Goal: Communication & Community: Answer question/provide support

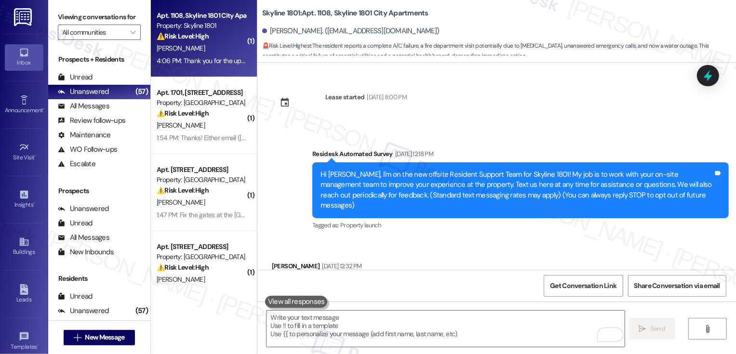
scroll to position [3265, 0]
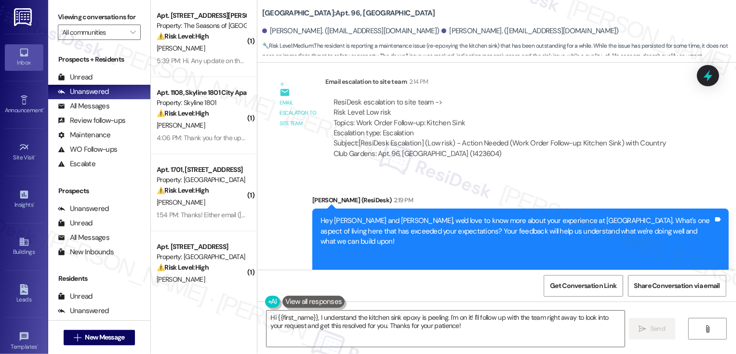
scroll to position [1297, 0]
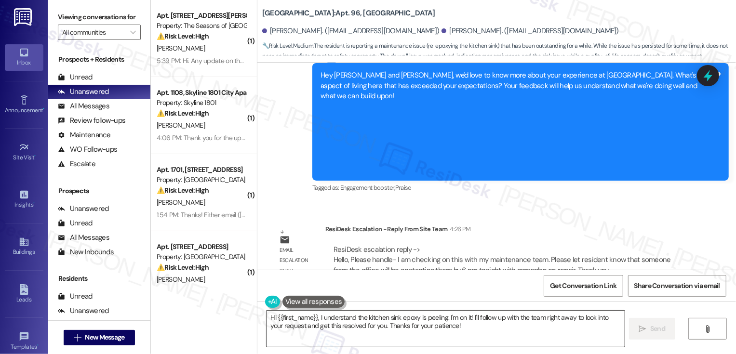
click at [374, 329] on textarea "Hi {{first_name}}, I understand the kitchen sink epoxy is peeling. I'm on it! I…" at bounding box center [445, 329] width 358 height 36
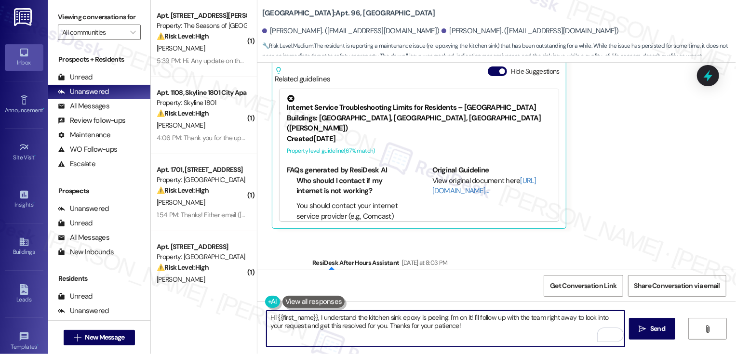
scroll to position [581, 0]
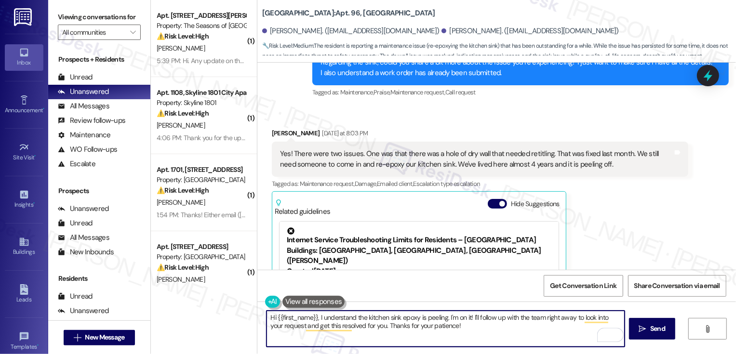
click at [273, 128] on div "Brooke Harman Yesterday at 8:03 PM" at bounding box center [480, 134] width 416 height 13
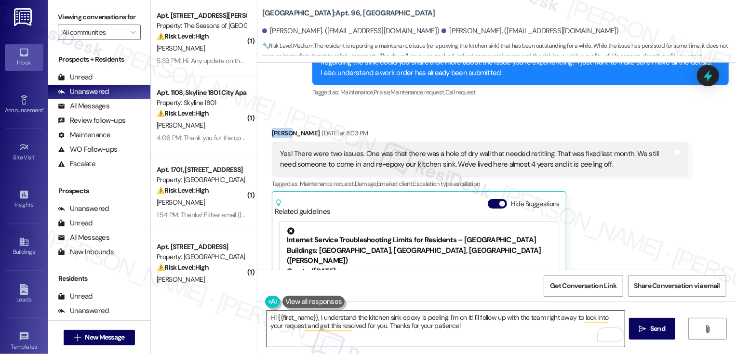
click at [291, 319] on textarea "Hi {{first_name}}, I understand the kitchen sink epoxy is peeling. I'm on it! I…" at bounding box center [445, 329] width 358 height 36
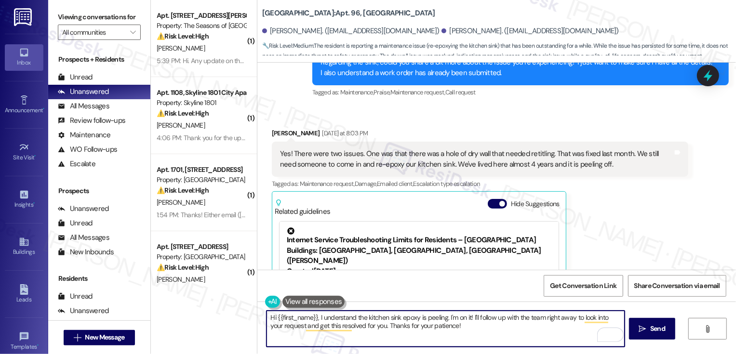
click at [291, 319] on textarea "Hi {{first_name}}, I understand the kitchen sink epoxy is peeling. I'm on it! I…" at bounding box center [445, 329] width 358 height 36
paste textarea "Brooke"
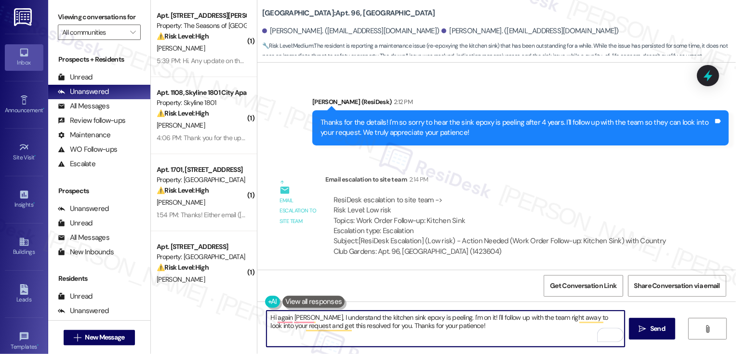
scroll to position [1297, 0]
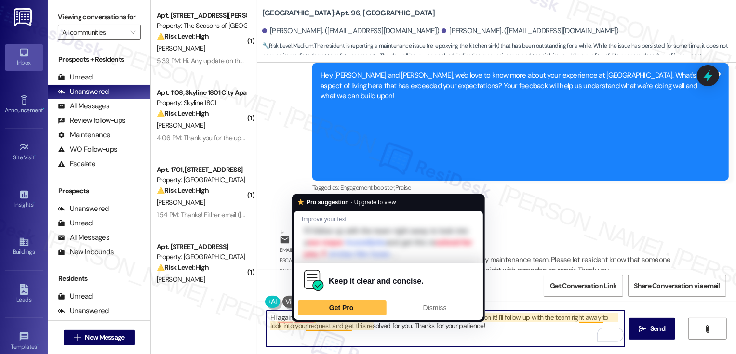
click at [314, 329] on textarea "Hi again Brooke, I understand the kitchen sink epoxy is peeling. I'm on it! I'l…" at bounding box center [445, 329] width 358 height 36
click at [316, 330] on textarea "Hi again Brooke, I understand the kitchen sink epoxy is peeling. I'm on it! I'l…" at bounding box center [445, 329] width 358 height 36
click at [403, 343] on textarea "Hi again Brooke, I understand the kitchen sink epoxy is peeling. I'm on it! I'l…" at bounding box center [445, 329] width 358 height 36
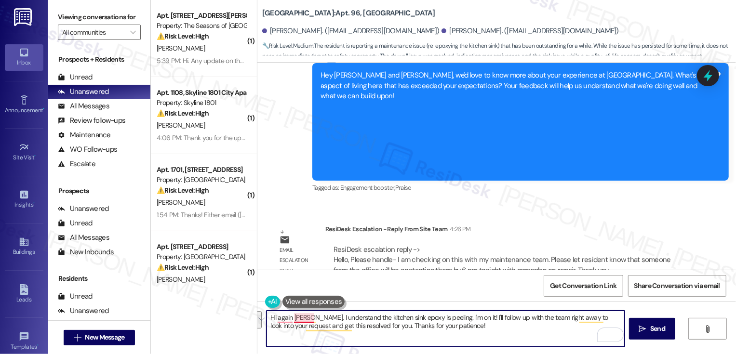
drag, startPoint x: 450, startPoint y: 327, endPoint x: 306, endPoint y: 320, distance: 144.2
click at [306, 320] on textarea "Hi again Brooke, I understand the kitchen sink epoxy is peeling. I'm on it! I'l…" at bounding box center [445, 329] width 358 height 36
click at [398, 316] on textarea "Hi again Brooke! I received an update from the team that they are checking your…" at bounding box center [445, 329] width 358 height 36
click at [615, 319] on textarea "Hi again Brooke! I received an update from management that they are checking yo…" at bounding box center [445, 329] width 358 height 36
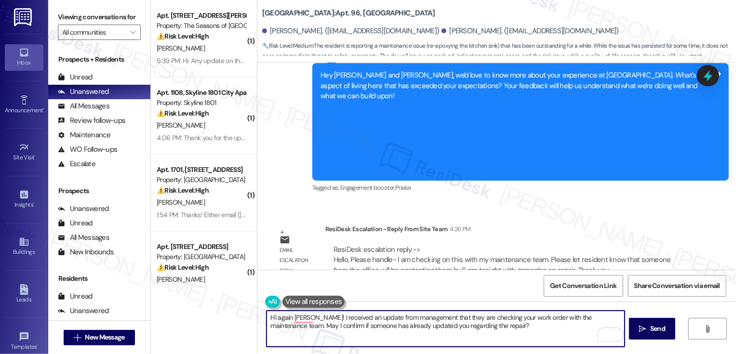
click at [368, 317] on textarea "Hi again Brooke! I received an update from management that they are checking yo…" at bounding box center [445, 329] width 358 height 36
click at [507, 322] on textarea "Hi again Brooke! I received an update earlier from management that they are che…" at bounding box center [445, 329] width 358 height 36
type textarea "Hi again Brooke! I received an update earlier from management that they are che…"
click at [640, 330] on icon "" at bounding box center [642, 329] width 7 height 8
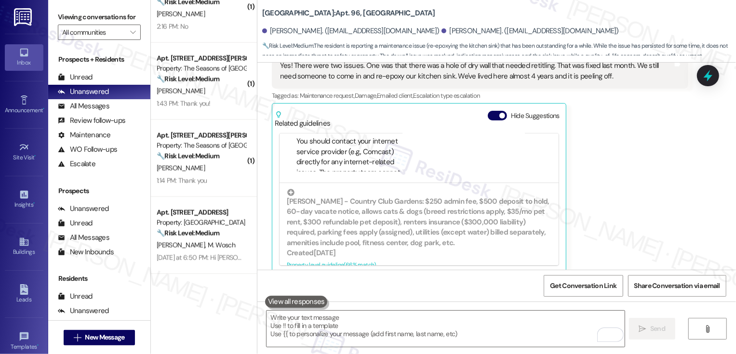
scroll to position [1085, 0]
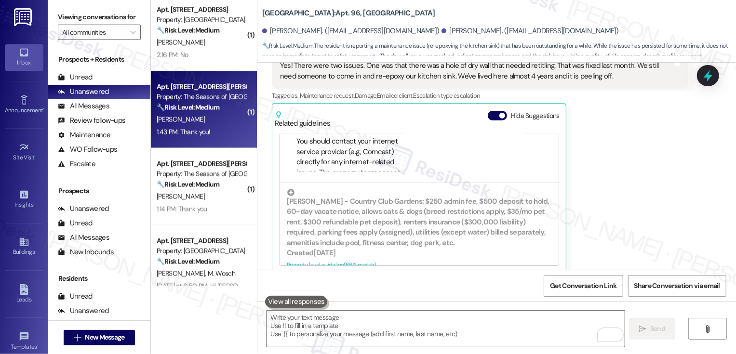
click at [203, 122] on div "R. Czarnecki" at bounding box center [201, 120] width 91 height 12
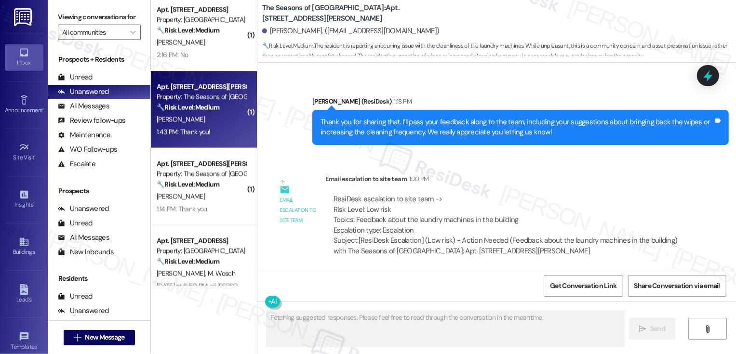
scroll to position [759, 0]
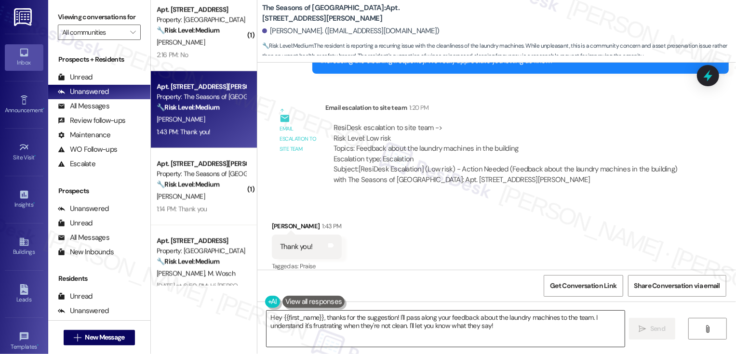
click at [319, 319] on textarea "Hey {{first_name}}, thanks for the suggestion! I'll pass along your feedback ab…" at bounding box center [445, 329] width 358 height 36
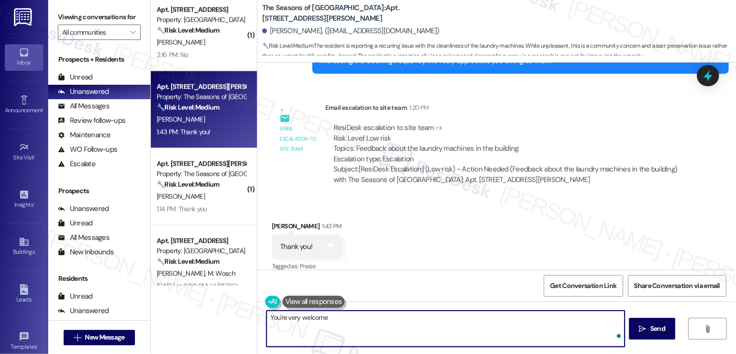
type textarea "You're very welcome!"
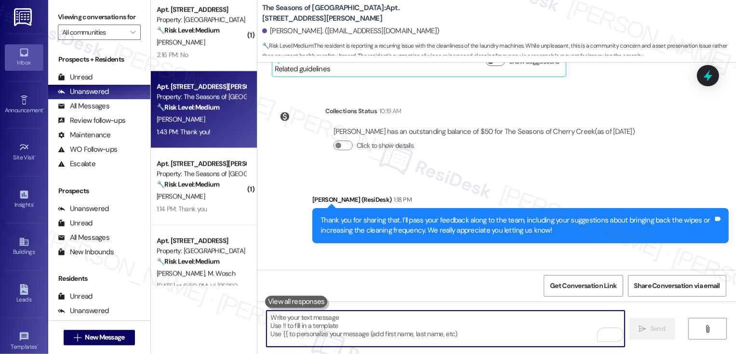
scroll to position [826, 0]
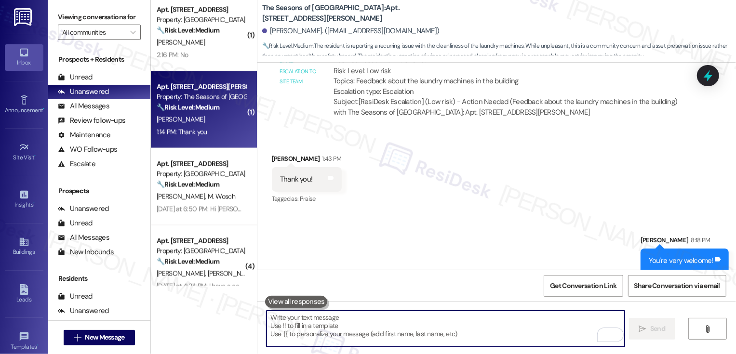
click at [211, 121] on div "M. Walde" at bounding box center [201, 120] width 91 height 12
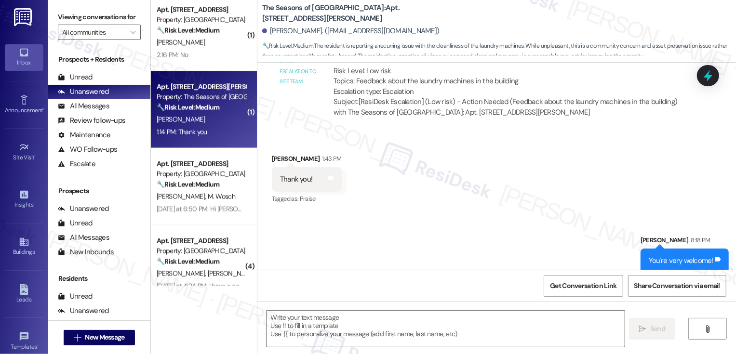
click at [211, 121] on div "M. Walde" at bounding box center [201, 120] width 91 height 12
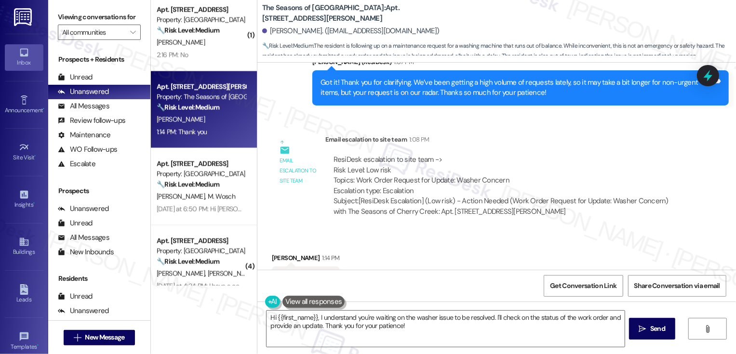
scroll to position [774, 0]
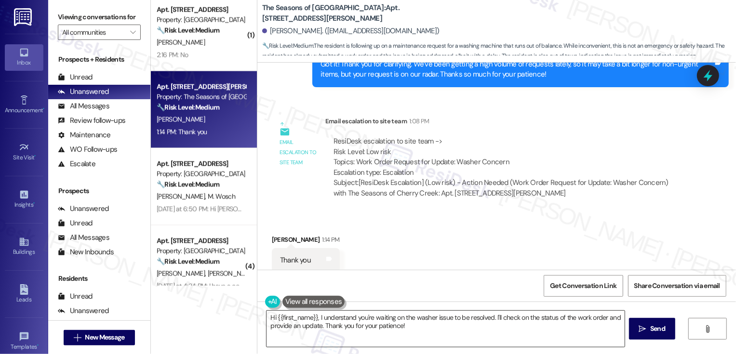
click at [316, 325] on textarea "Hi {{first_name}}, I understand you're waiting on the washer issue to be resolv…" at bounding box center [445, 329] width 358 height 36
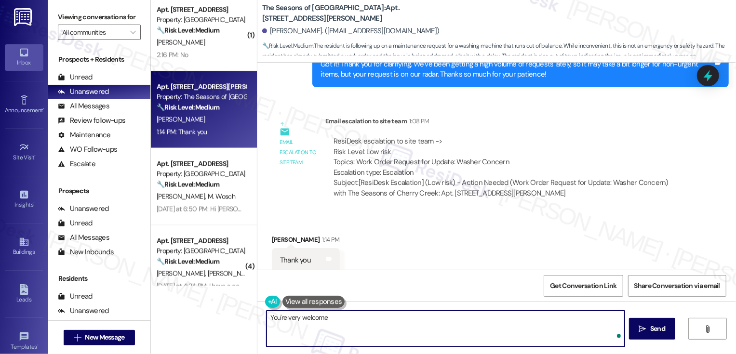
type textarea "You're very welcome!"
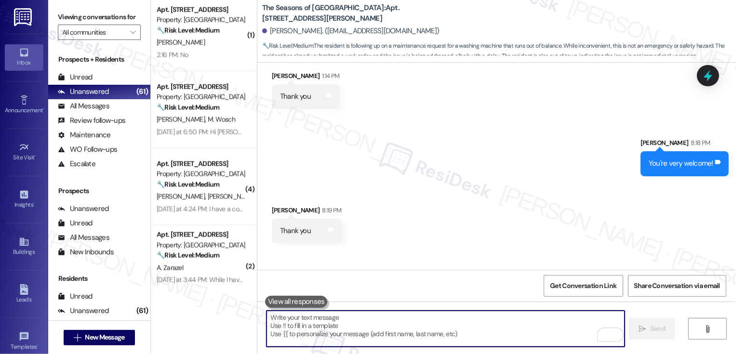
scroll to position [986, 0]
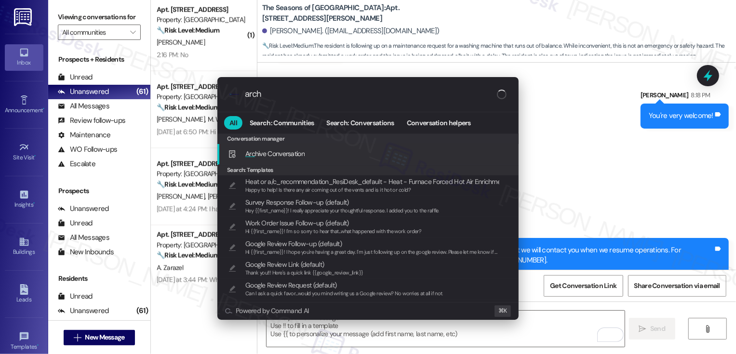
type input "archi"
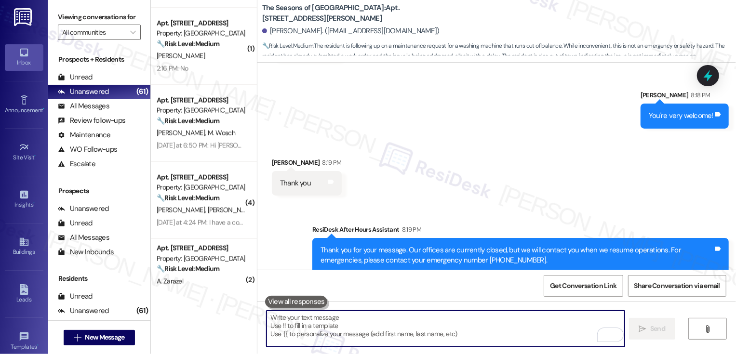
click at [198, 124] on strong "🔧 Risk Level: Medium" at bounding box center [188, 121] width 63 height 9
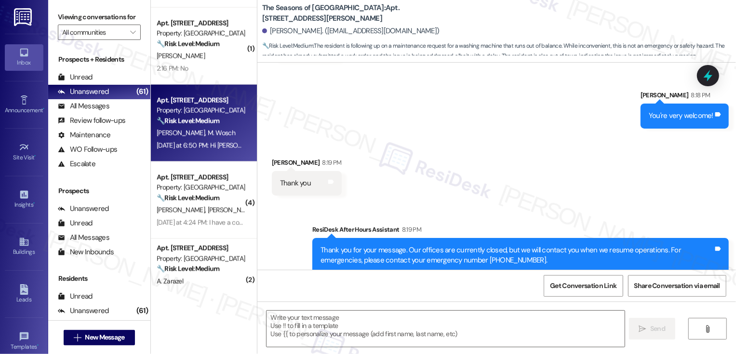
type textarea "Fetching suggested responses. Please feel free to read through the conversation…"
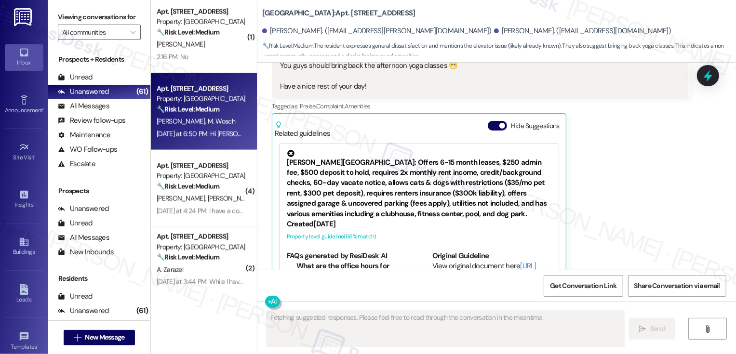
scroll to position [1089, 0]
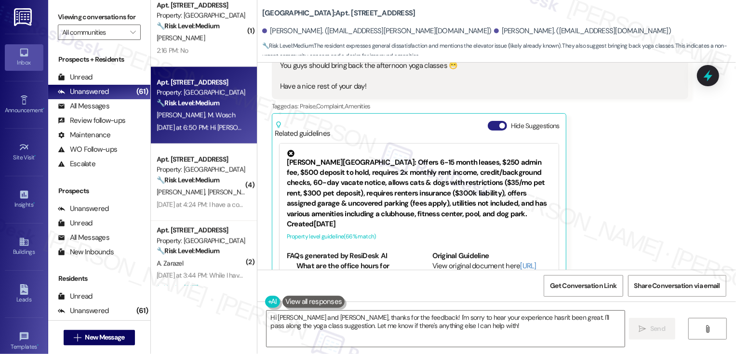
click at [489, 121] on button "Hide Suggestions" at bounding box center [497, 126] width 19 height 10
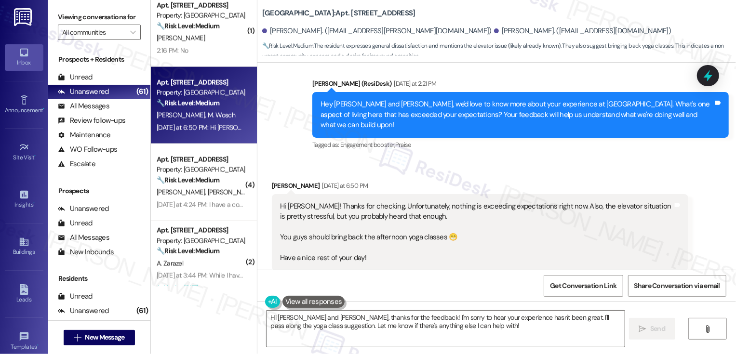
scroll to position [383, 0]
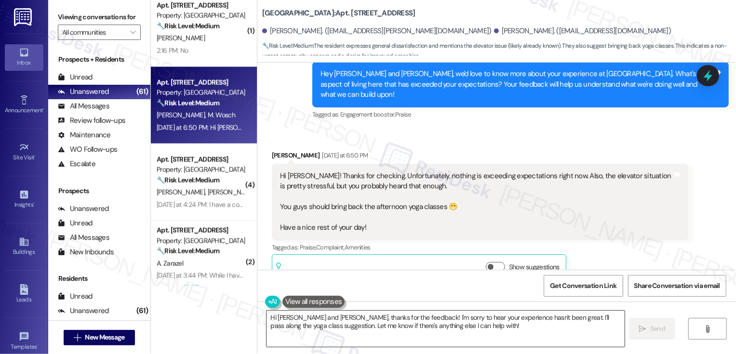
click at [308, 319] on textarea "Hi Maria and Ryan, thanks for the feedback! I'm sorry to hear your experience h…" at bounding box center [445, 329] width 358 height 36
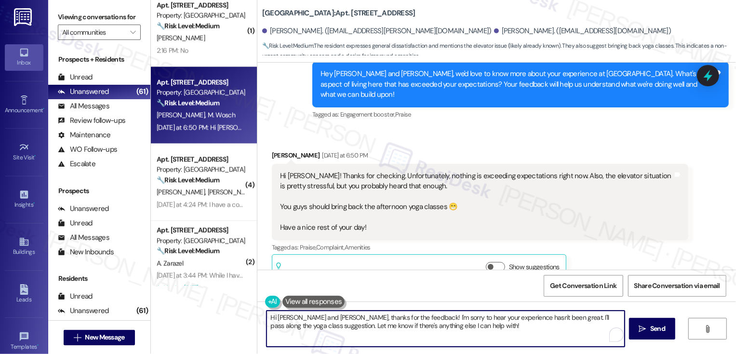
click at [308, 319] on textarea "Hi Maria and Ryan, thanks for the feedback! I'm sorry to hear your experience h…" at bounding box center [445, 329] width 358 height 36
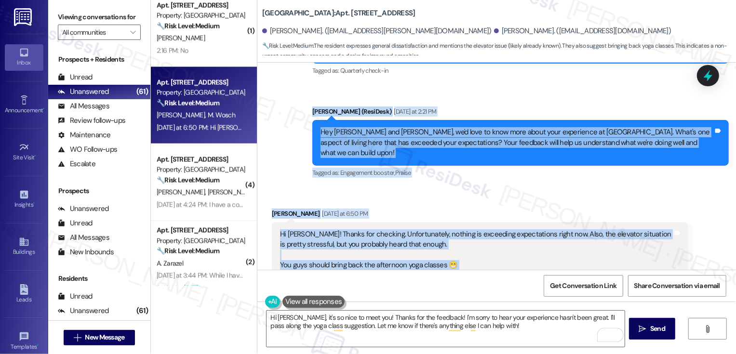
drag, startPoint x: 308, startPoint y: 100, endPoint x: 370, endPoint y: 264, distance: 175.9
click at [370, 264] on div "Lease started May 12, 2025 at 8:00 PM Announcement, sent via SMS Sarah (ResiDes…" at bounding box center [496, 166] width 478 height 207
copy div "Sarah (ResiDesk) Yesterday at 2:21 PM Hey Maria and Ryan, we'd love to know mor…"
click at [295, 317] on textarea "Hi Maria, it's so nice to meet you! Thanks for the feedback! I'm sorry to hear …" at bounding box center [445, 329] width 358 height 36
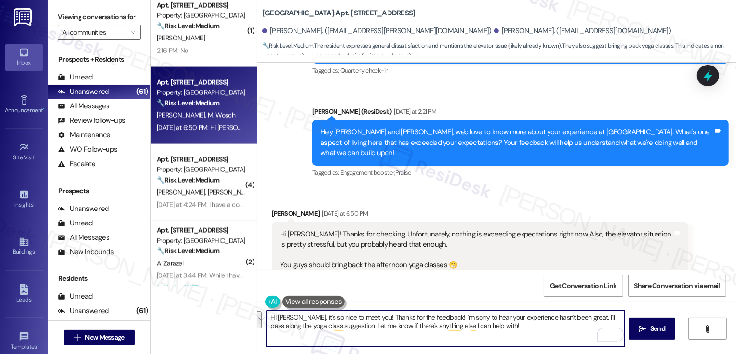
paste textarea "thank you for sharing this with me. I completely understand that the elevator s…"
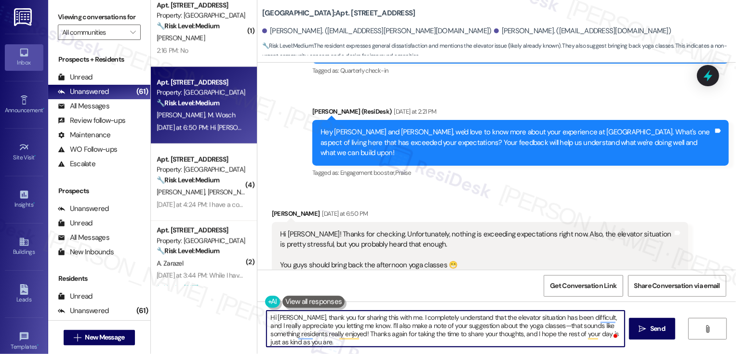
click at [288, 317] on textarea "Hi Maria, thank you for sharing this with me. I completely understand that the …" at bounding box center [445, 329] width 358 height 36
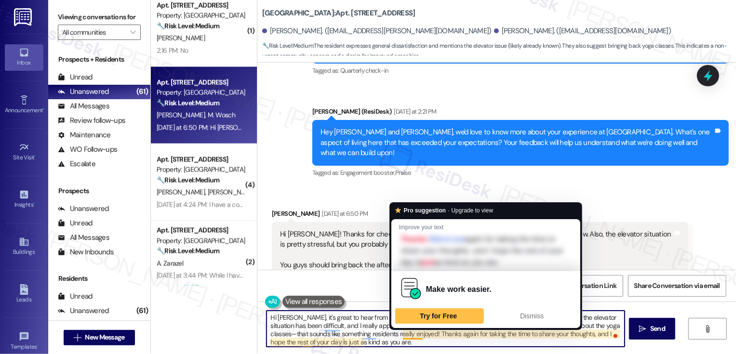
click at [420, 330] on textarea "Hi Maria, it's great to hear from you! Thank you for sharing this with me. I co…" at bounding box center [445, 329] width 358 height 36
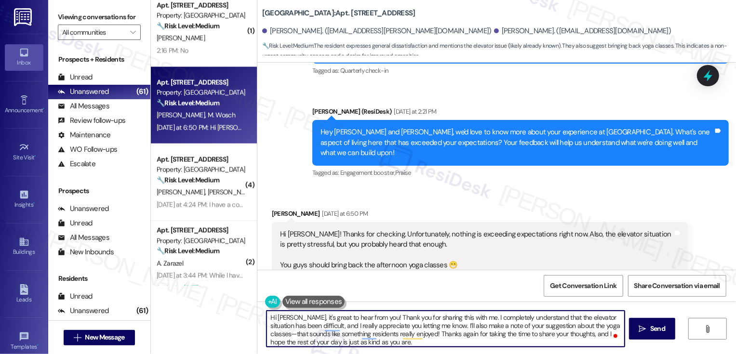
click at [386, 327] on textarea "Hi Maria, it's great to hear from you! Thank you for sharing this with me. I co…" at bounding box center [445, 329] width 358 height 36
click at [600, 326] on textarea "Hi Maria, it's great to hear from you! Thank you for sharing this with me. I co…" at bounding box center [445, 329] width 358 height 36
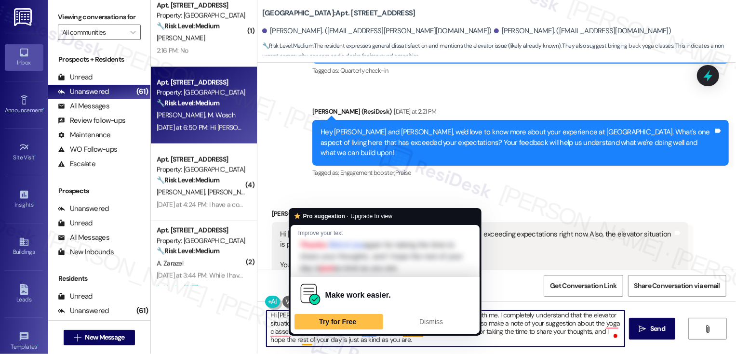
click at [285, 341] on textarea "Hi Maria, it's great to hear from you! Thank you for sharing this with me. I co…" at bounding box center [445, 329] width 358 height 36
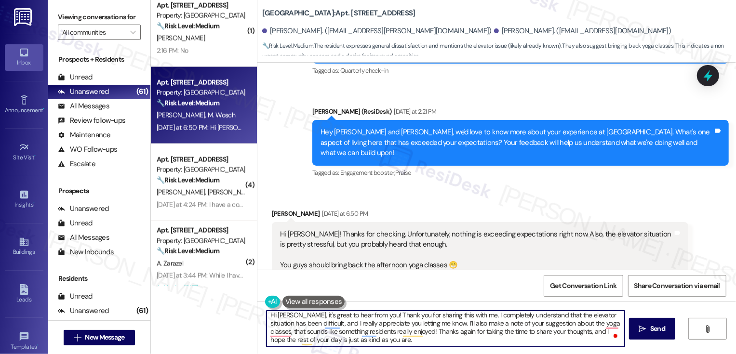
click at [285, 341] on textarea "Hi Maria, it's great to hear from you! Thank you for sharing this with me. I co…" at bounding box center [445, 329] width 358 height 36
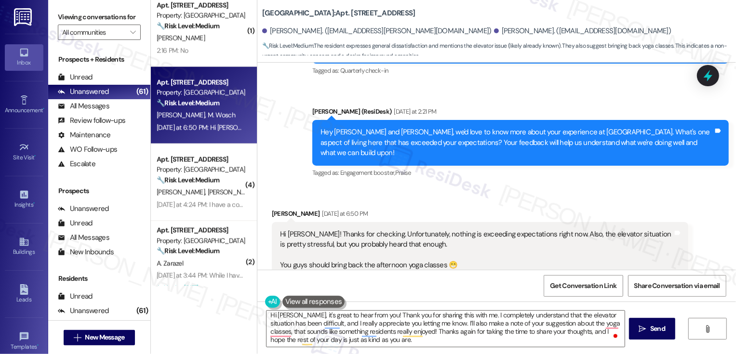
drag, startPoint x: 357, startPoint y: 14, endPoint x: 404, endPoint y: 18, distance: 46.9
click at [404, 18] on div "Bayaud Tower: Apt. 806, 1001 E. Bayaud Ave" at bounding box center [358, 13] width 193 height 12
drag, startPoint x: 356, startPoint y: 13, endPoint x: 407, endPoint y: 13, distance: 51.1
click at [407, 13] on div "Bayaud Tower: Apt. 806, 1001 E. Bayaud Ave" at bounding box center [358, 13] width 193 height 12
copy b "Bayaud Ave"
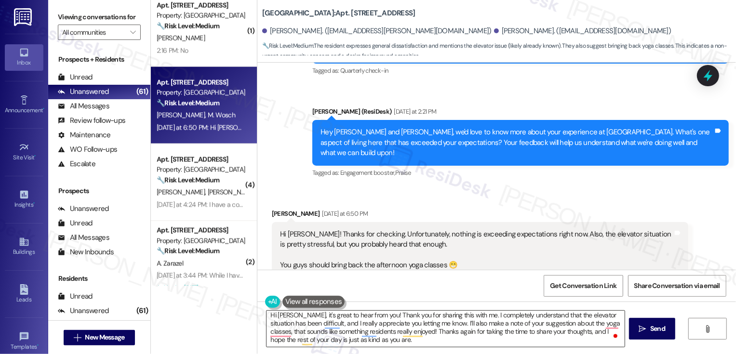
click at [285, 342] on textarea "Hi Maria, it's great to hear from you! Thank you for sharing this with me. I co…" at bounding box center [445, 329] width 358 height 36
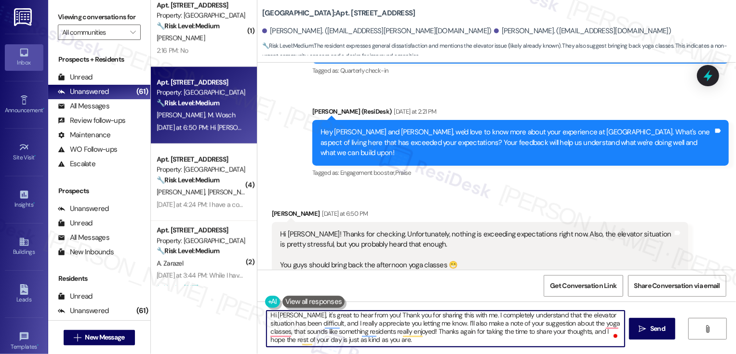
click at [285, 342] on textarea "Hi Maria, it's great to hear from you! Thank you for sharing this with me. I co…" at bounding box center [445, 329] width 358 height 36
click at [604, 323] on textarea "Hi Maria, it's great to hear from you! Thank you for sharing this with me. I co…" at bounding box center [445, 329] width 358 height 36
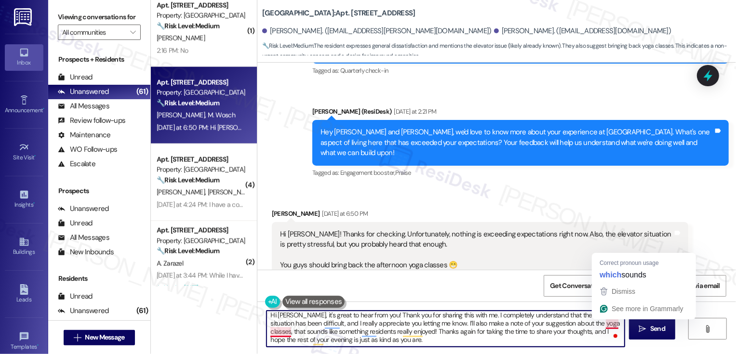
click at [604, 323] on textarea "Hi Maria, it's great to hear from you! Thank you for sharing this with me. I co…" at bounding box center [445, 329] width 358 height 36
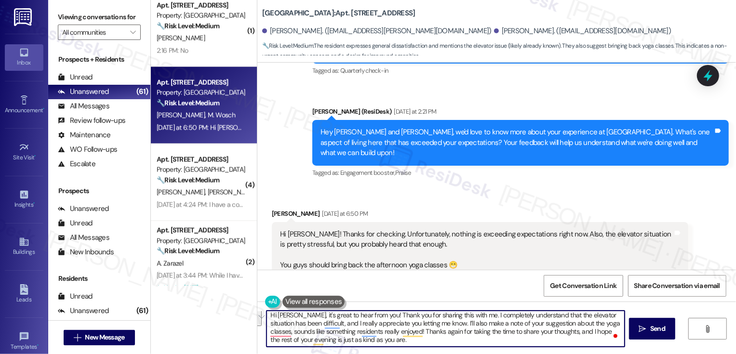
drag, startPoint x: 395, startPoint y: 332, endPoint x: 597, endPoint y: 326, distance: 202.5
click at [597, 326] on textarea "Hi Maria, it's great to hear from you! Thank you for sharing this with me. I co…" at bounding box center [445, 329] width 358 height 36
type textarea "Hi Maria, it's great to hear from you! Thank you for sharing this with me. I co…"
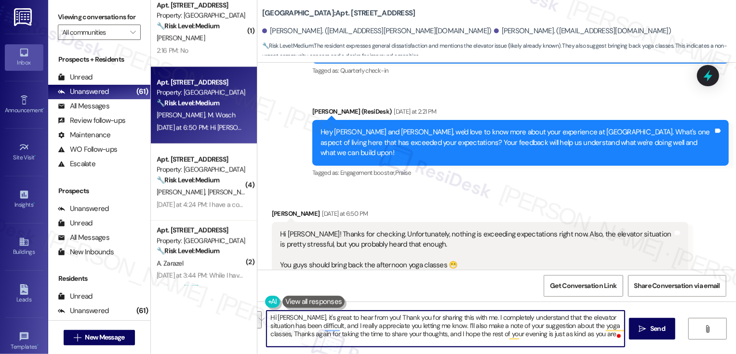
scroll to position [0, 0]
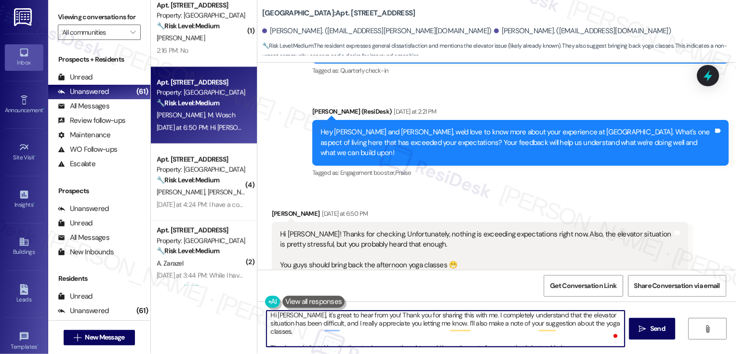
scroll to position [2, 0]
click at [608, 325] on textarea "Hi [PERSON_NAME], it's great to hear from you! Thank you for sharing this with …" at bounding box center [445, 329] width 358 height 36
click at [592, 338] on textarea "Hi [PERSON_NAME], it's great to hear from you! Thank you for sharing this with …" at bounding box center [445, 329] width 358 height 36
paste textarea "🙂"
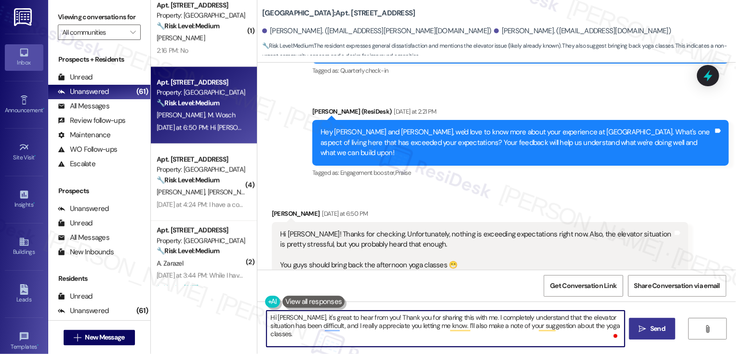
type textarea "Hi Maria, it's great to hear from you! Thank you for sharing this with me. I co…"
click at [658, 325] on span "Send" at bounding box center [657, 329] width 15 height 10
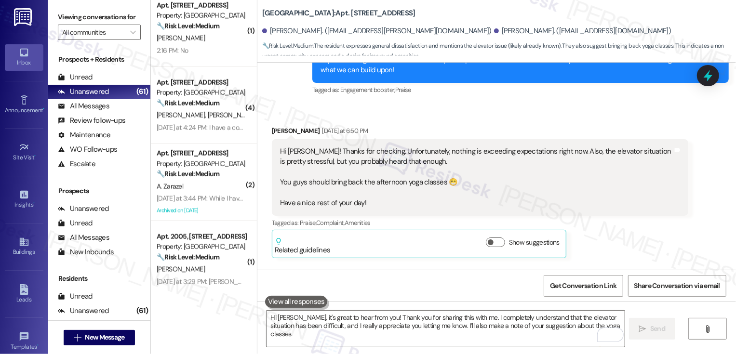
scroll to position [406, 0]
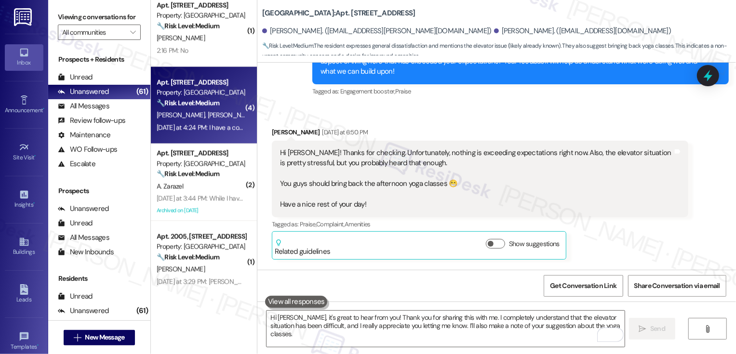
click at [183, 93] on div "Property: [GEOGRAPHIC_DATA]" at bounding box center [201, 93] width 89 height 10
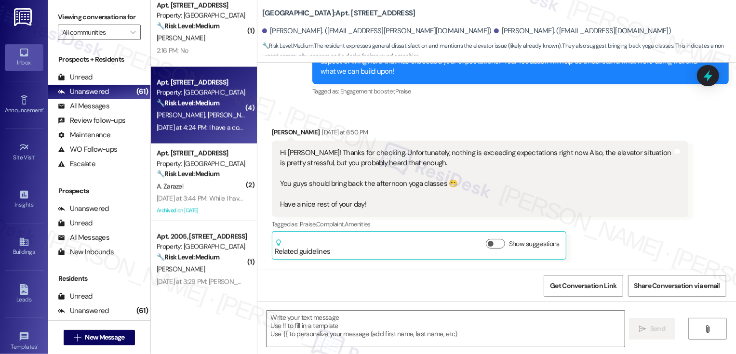
click at [183, 93] on div "Property: [GEOGRAPHIC_DATA]" at bounding box center [201, 93] width 89 height 10
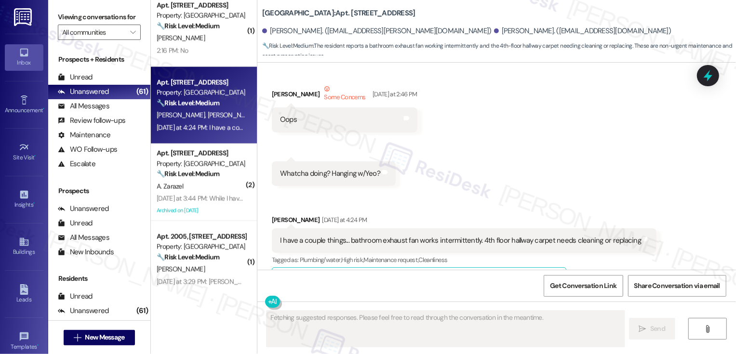
scroll to position [399, 0]
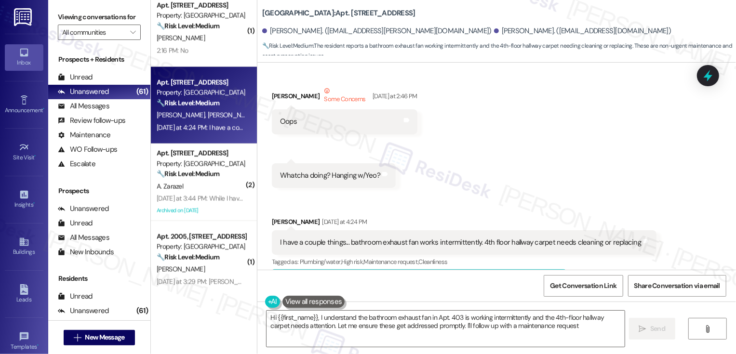
type textarea "Hi {{first_name}}, I understand the bathroom exhaust fan in Apt. 403 is working…"
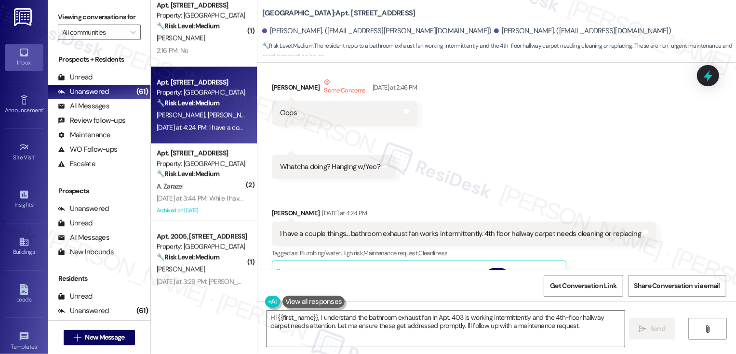
scroll to position [415, 0]
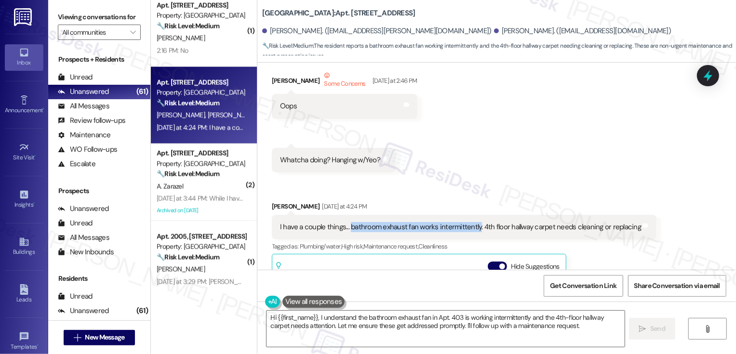
drag, startPoint x: 343, startPoint y: 216, endPoint x: 469, endPoint y: 216, distance: 125.7
click at [469, 222] on div "I have a couple things... bathroom exhaust fan works intermittently. 4th floor …" at bounding box center [460, 227] width 361 height 10
copy div "bathroom exhaust fan works intermittently"
click at [483, 194] on div "Received via SMS Lawrence Welkowitz Yesterday at 4:24 PM I have a couple things…" at bounding box center [463, 312] width 399 height 237
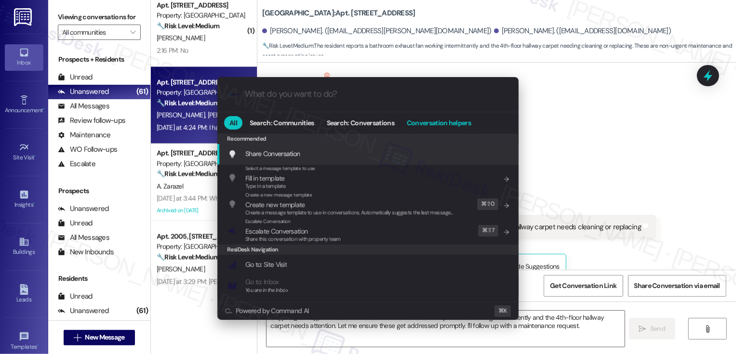
click at [433, 119] on span "Conversation helpers" at bounding box center [439, 122] width 64 height 7
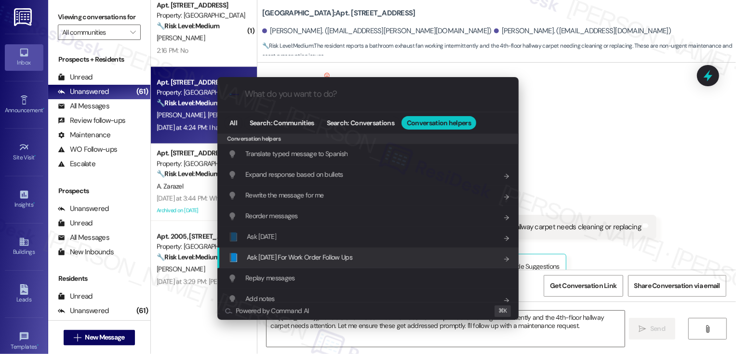
click at [308, 256] on span "Ask Friday For Work Order Follow Ups" at bounding box center [300, 257] width 106 height 9
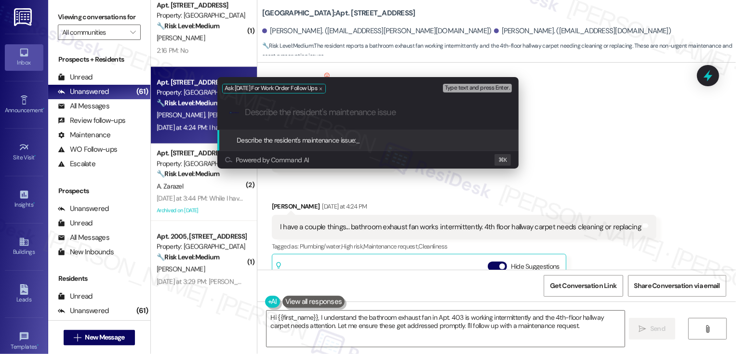
paste input "bathroom exhaust fan works intermittently"
type input "bathroom exhaust fan works intermittently"
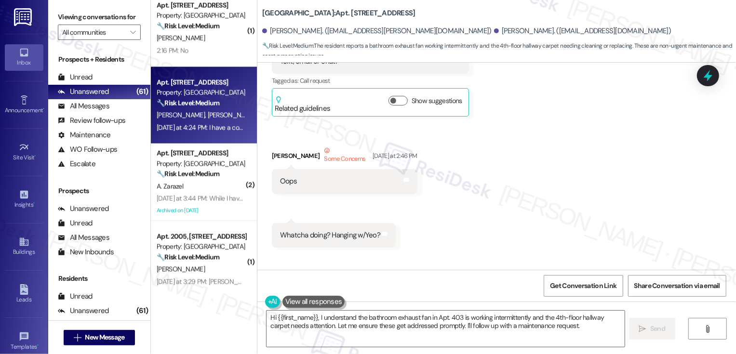
scroll to position [301, 0]
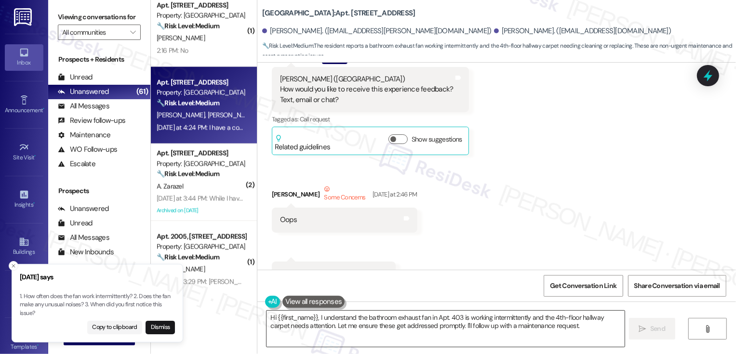
click at [312, 321] on textarea "Hi {{first_name}}, I understand the bathroom exhaust fan in Apt. 403 is working…" at bounding box center [445, 329] width 358 height 36
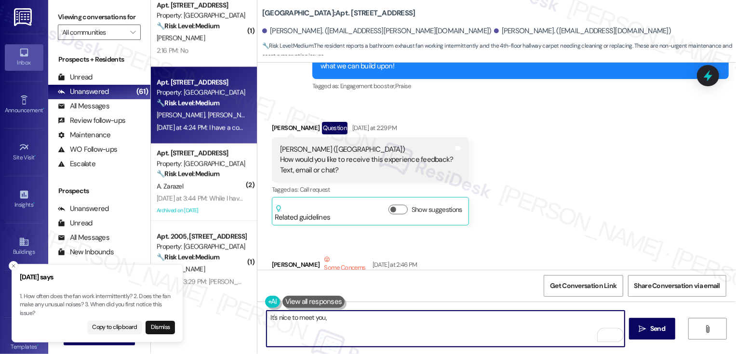
scroll to position [229, 0]
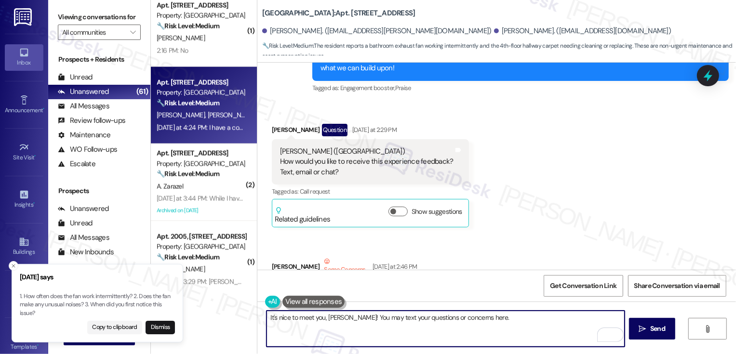
paste textarea "🙂"
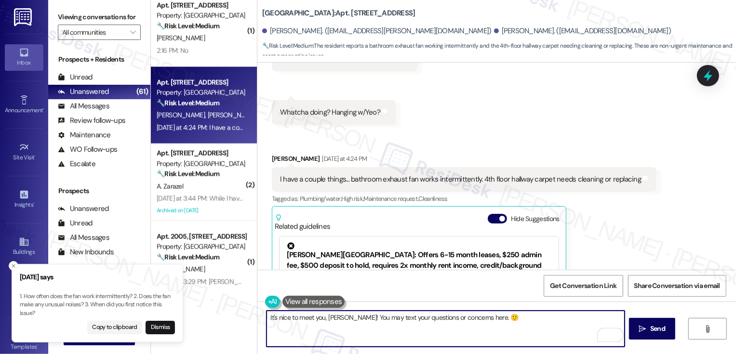
scroll to position [464, 0]
click at [275, 152] on div "Lawrence Welkowitz Yesterday at 4:24 PM" at bounding box center [464, 158] width 384 height 13
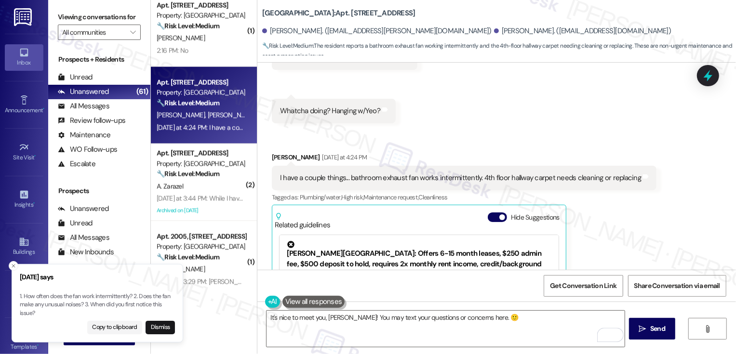
click at [275, 152] on div "Lawrence Welkowitz Yesterday at 4:24 PM" at bounding box center [464, 158] width 384 height 13
copy div "Lawrence"
click at [337, 317] on textarea "It's nice to meet you, Marsi! You may text your questions or concerns here. 🙂" at bounding box center [445, 329] width 358 height 36
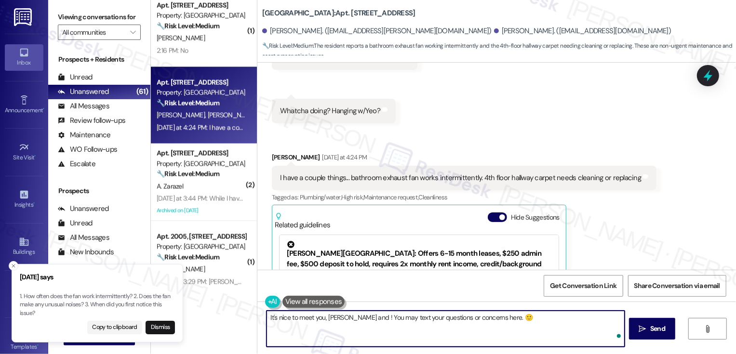
paste textarea "Lawrence"
click at [554, 323] on textarea "It's nice to meet you, Marsi and Lawrence! You may text your questions or conce…" at bounding box center [445, 329] width 358 height 36
type textarea "It's nice to meet you, Marsi and Lawrence! You may text your questions or conce…"
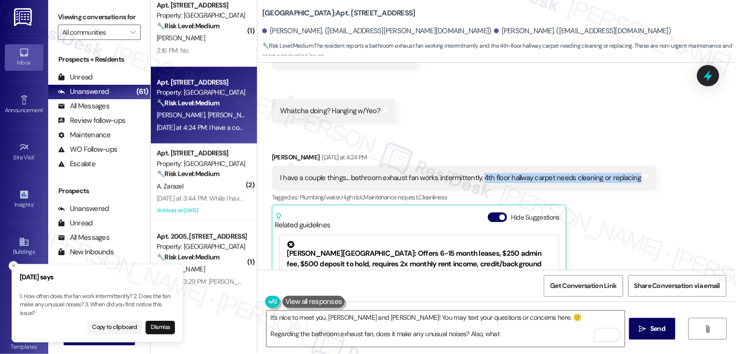
drag, startPoint x: 473, startPoint y: 167, endPoint x: 626, endPoint y: 172, distance: 153.3
click at [626, 173] on div "I have a couple things... bathroom exhaust fan works intermittently. 4th floor …" at bounding box center [460, 178] width 361 height 10
copy div "4th floor hallway carpet needs cleaning or replacing"
click at [153, 327] on button "Dismiss" at bounding box center [159, 327] width 29 height 13
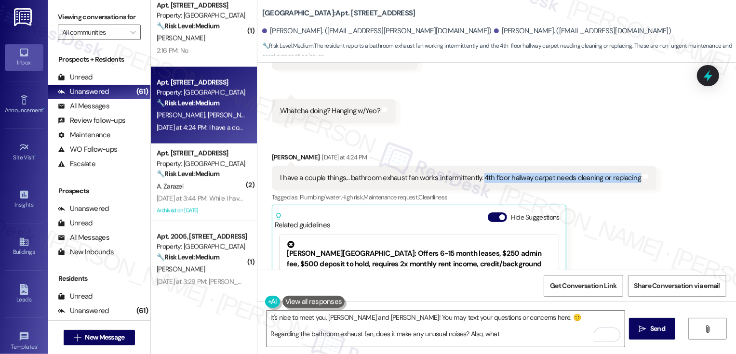
click at [404, 208] on div "Related guidelines Hide Suggestions" at bounding box center [419, 219] width 289 height 23
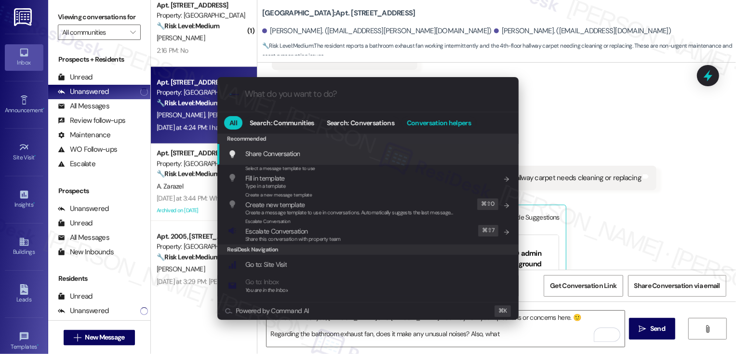
click at [422, 122] on span "Conversation helpers" at bounding box center [439, 122] width 64 height 7
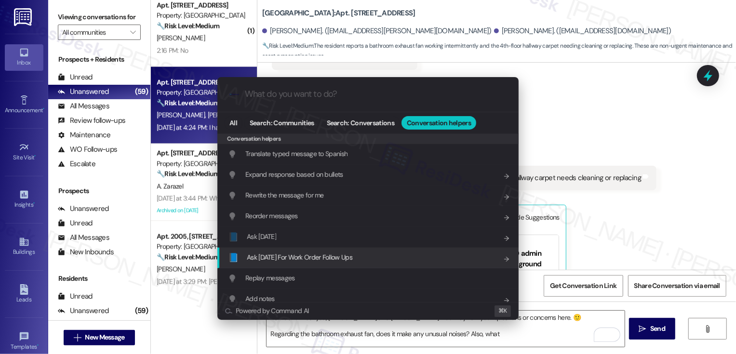
click at [311, 255] on span "Ask Friday For Work Order Follow Ups" at bounding box center [300, 257] width 106 height 9
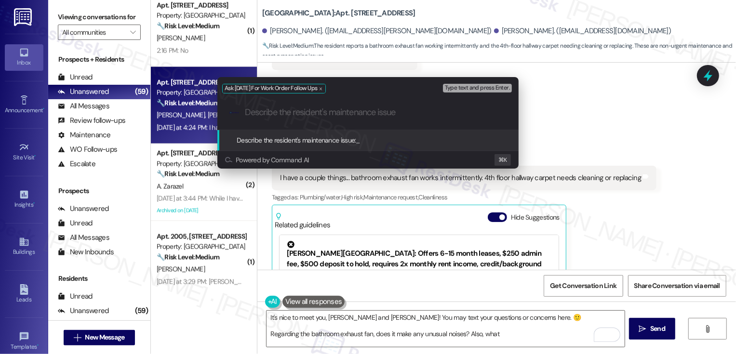
paste input "4th floor hallway carpet needs cleaning or replacing"
type input "4th floor hallway carpet needs cleaning or replacing"
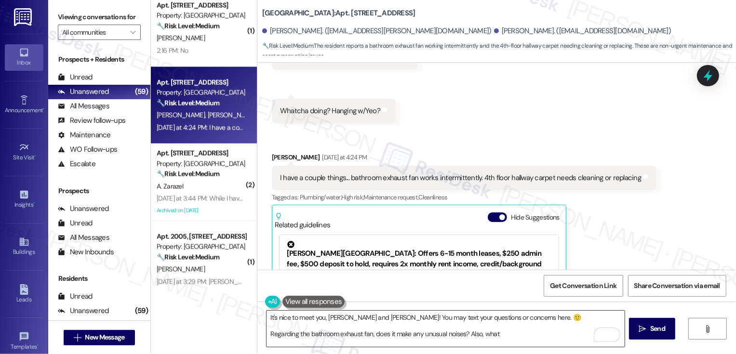
click at [503, 338] on textarea "It's nice to meet you, Marsi and Lawrence! You may text your questions or conce…" at bounding box center [445, 329] width 358 height 36
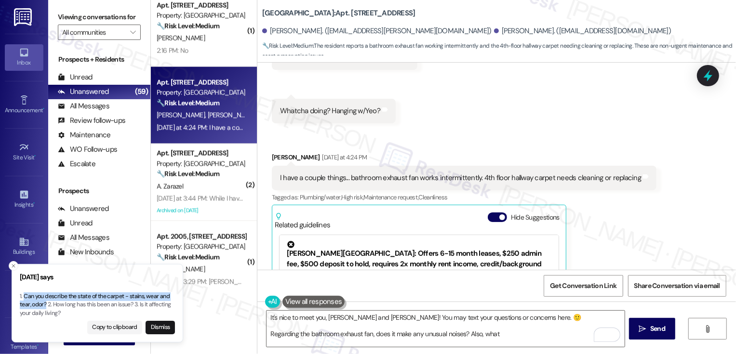
drag, startPoint x: 25, startPoint y: 296, endPoint x: 45, endPoint y: 304, distance: 22.1
click at [45, 304] on p "1. Can you describe the state of the carpet - stains, wear and tear, odor? 2. H…" at bounding box center [97, 305] width 155 height 26
copy p "Can you describe the state of the carpet - stains, wear and tear, odor?"
click at [493, 343] on textarea "It's nice to meet you, Marsi and Lawrence! You may text your questions or conce…" at bounding box center [445, 329] width 358 height 36
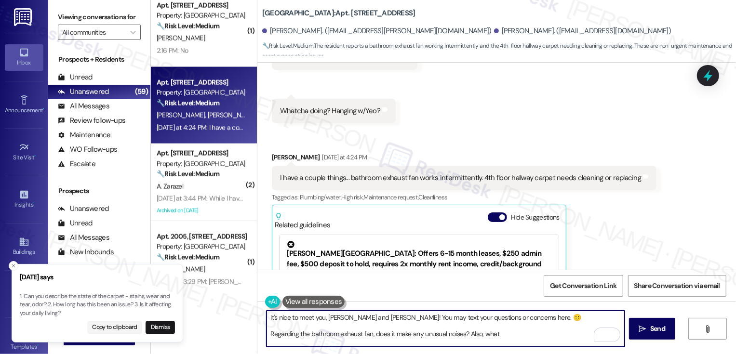
click at [490, 338] on textarea "It's nice to meet you, Marsi and Lawrence! You may text your questions or conce…" at bounding box center [445, 329] width 358 height 36
click at [485, 337] on textarea "It's nice to meet you, Marsi and Lawrence! You may text your questions or conce…" at bounding box center [445, 329] width 358 height 36
paste textarea "Can you describe the state of the carpet - stains, wear and tear, odor?"
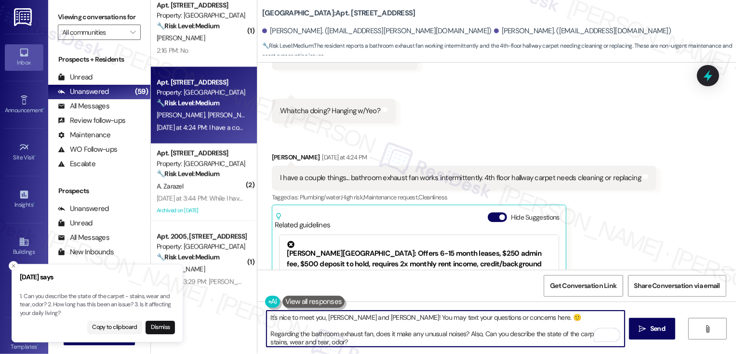
click at [481, 335] on textarea "It's nice to meet you, Marsi and Lawrence! You may text your questions or conce…" at bounding box center [445, 329] width 358 height 36
type textarea "It's nice to meet you, Marsi and Lawrence! You may text your questions or conce…"
click at [640, 333] on span " Send" at bounding box center [652, 329] width 30 height 10
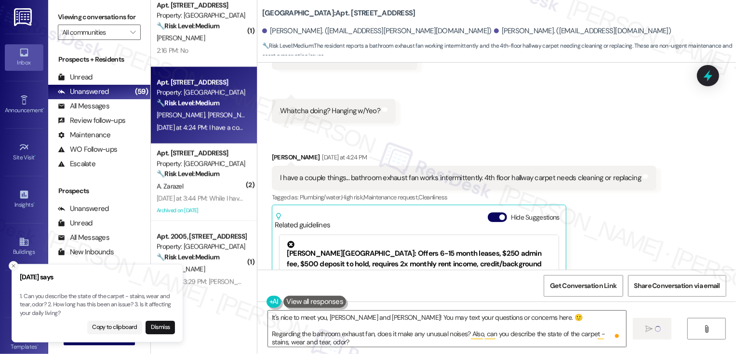
click at [16, 265] on button "Close toast" at bounding box center [14, 266] width 10 height 10
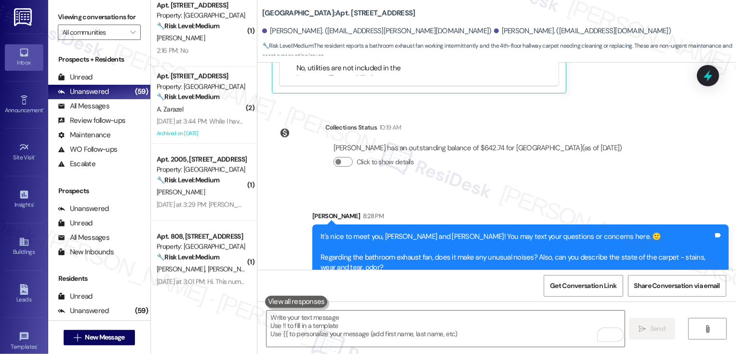
scroll to position [753, 0]
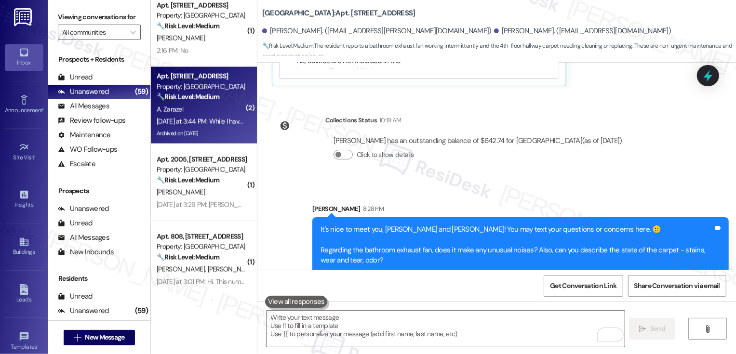
click at [231, 99] on div "🔧 Risk Level: Medium The resident is requesting an update on a previously repor…" at bounding box center [201, 97] width 89 height 10
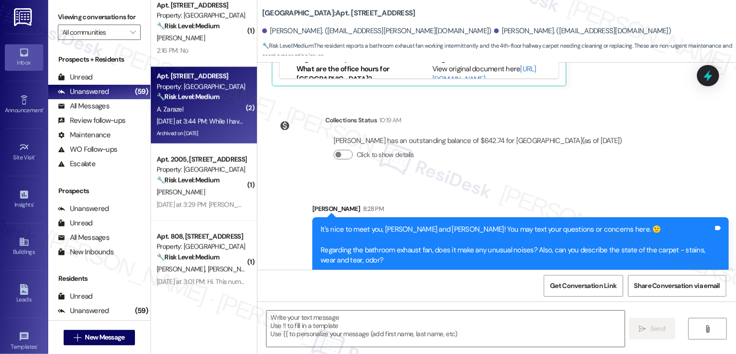
click at [231, 99] on div "🔧 Risk Level: Medium The resident is requesting an update on a previously repor…" at bounding box center [201, 97] width 89 height 10
type textarea "Fetching suggested responses. Please feel free to read through the conversation…"
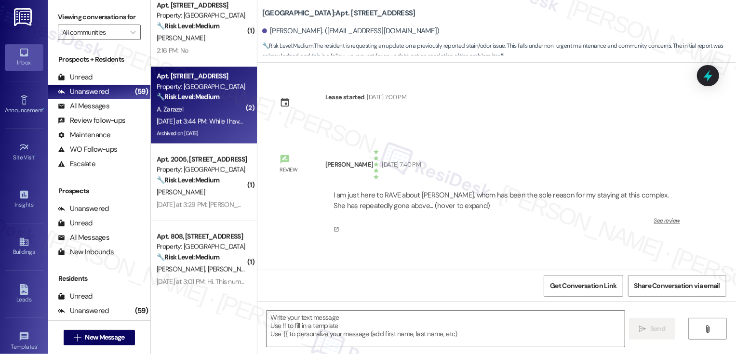
scroll to position [2159, 0]
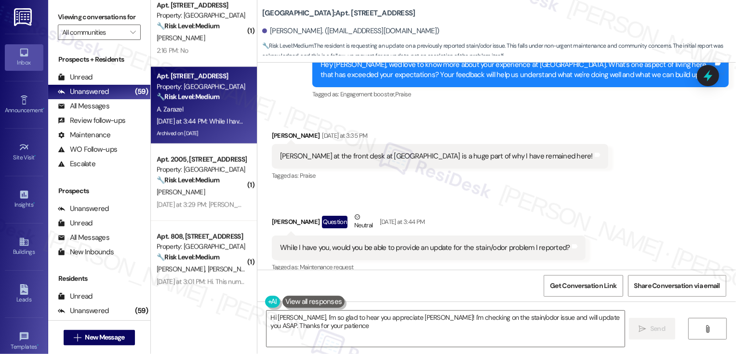
type textarea "Hi Alexander, I'm so glad to hear you appreciate Kaitlyn! I'm checking on the s…"
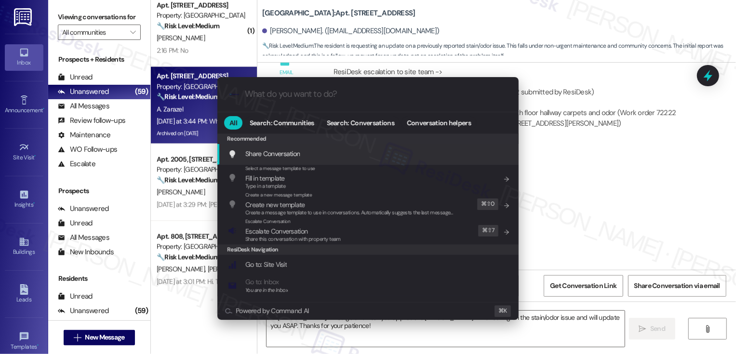
scroll to position [1923, 0]
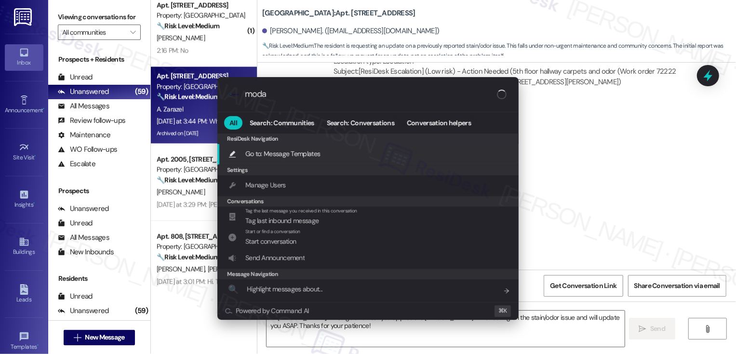
type input "modal"
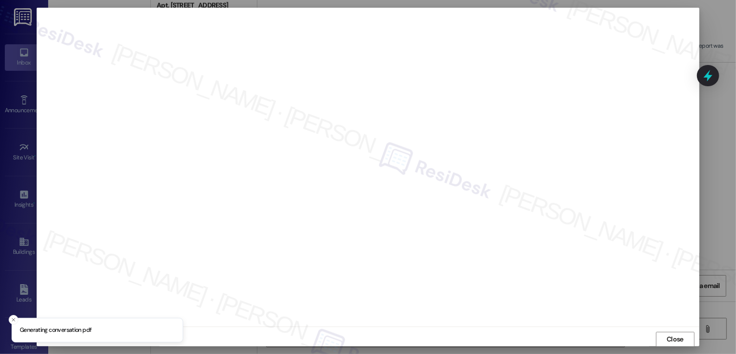
scroll to position [0, 0]
click at [669, 342] on span "Close" at bounding box center [674, 339] width 17 height 10
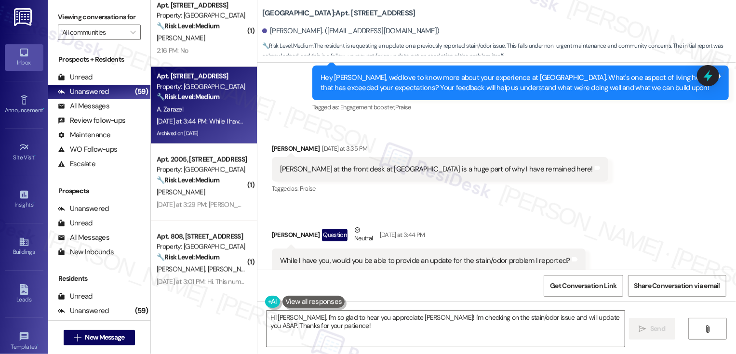
scroll to position [2159, 0]
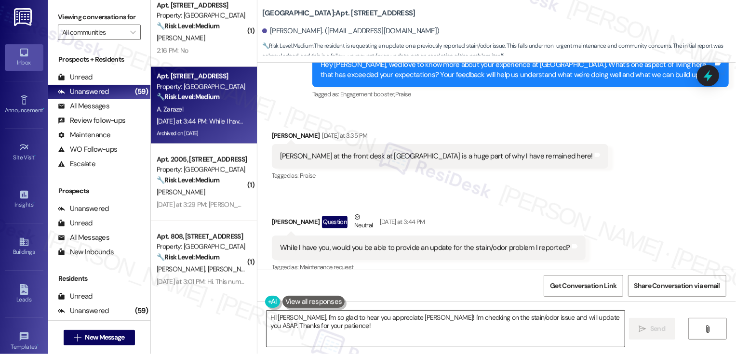
click at [421, 318] on textarea "Hi Alexander, I'm so glad to hear you appreciate Kaitlyn! I'm checking on the s…" at bounding box center [445, 329] width 358 height 36
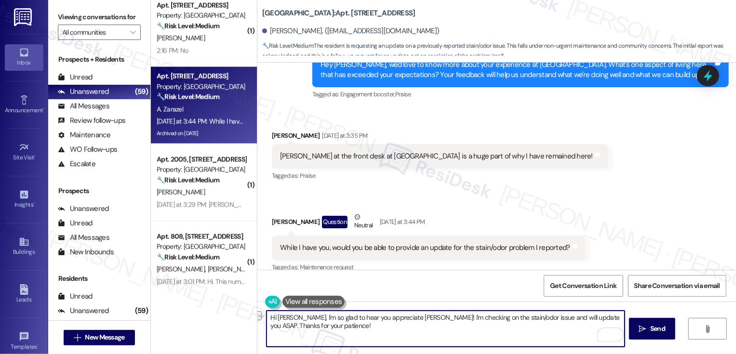
drag, startPoint x: 417, startPoint y: 316, endPoint x: 473, endPoint y: 316, distance: 55.9
click at [473, 316] on textarea "Hi Alexander, I'm so glad to hear you appreciate Kaitlyn! I'm checking on the s…" at bounding box center [445, 329] width 358 height 36
drag, startPoint x: 338, startPoint y: 334, endPoint x: 513, endPoint y: 336, distance: 174.9
click at [513, 336] on textarea "Hi Alexander, I'm so glad to hear you appreciate Kaitlyn! Thank you for sharing…" at bounding box center [445, 329] width 358 height 36
click at [415, 336] on textarea "Hi Alexander, I'm so glad to hear you appreciate Kaitlyn! Thank you for sharing…" at bounding box center [445, 329] width 358 height 36
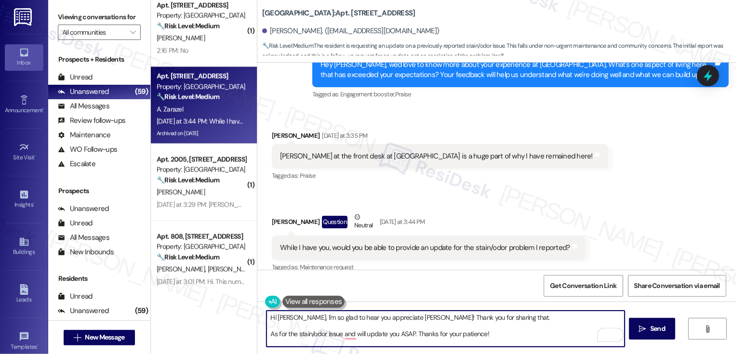
click at [409, 333] on textarea "Hi Alexander, I'm so glad to hear you appreciate Kaitlyn! Thank you for sharing…" at bounding box center [445, 329] width 358 height 36
click at [348, 337] on textarea "Hi Alexander, I'm so glad to hear you appreciate Kaitlyn! Thank you for sharing…" at bounding box center [445, 329] width 358 height 36
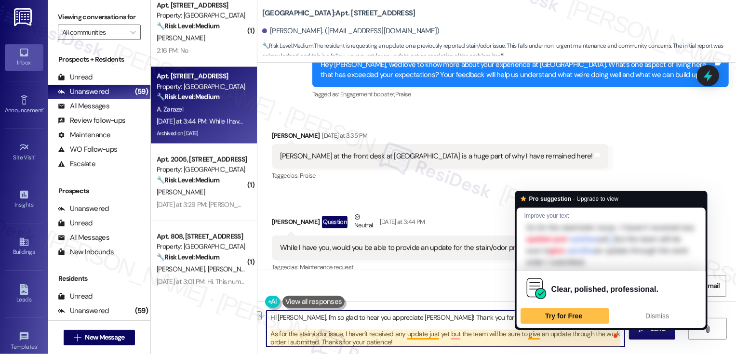
drag, startPoint x: 492, startPoint y: 334, endPoint x: 522, endPoint y: 332, distance: 30.4
click at [523, 333] on textarea "Hi Alexander, I'm so glad to hear you appreciate Kaitlyn! Thank you for sharing…" at bounding box center [445, 329] width 358 height 36
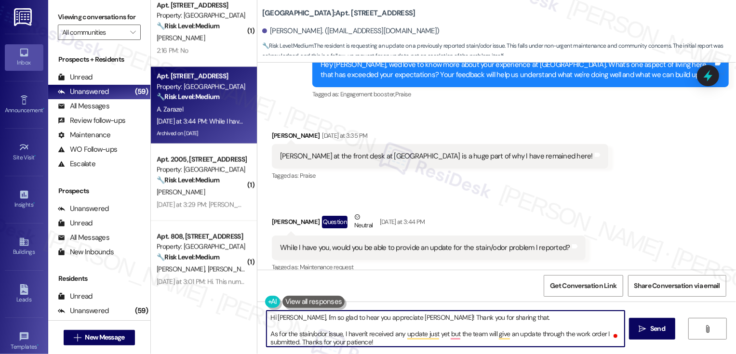
click at [387, 341] on textarea "Hi Alexander, I'm so glad to hear you appreciate Kaitlyn! Thank you for sharing…" at bounding box center [445, 329] width 358 height 36
click at [450, 335] on textarea "Hi Alexander, I'm so glad to hear you appreciate Kaitlyn! Thank you for sharing…" at bounding box center [445, 329] width 358 height 36
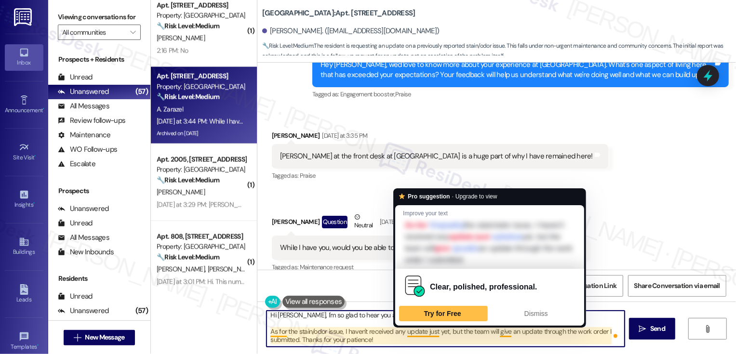
click at [412, 340] on textarea "Hi Alexander, I'm so glad to hear you appreciate Kaitlyn! Thank you for sharing…" at bounding box center [445, 329] width 358 height 36
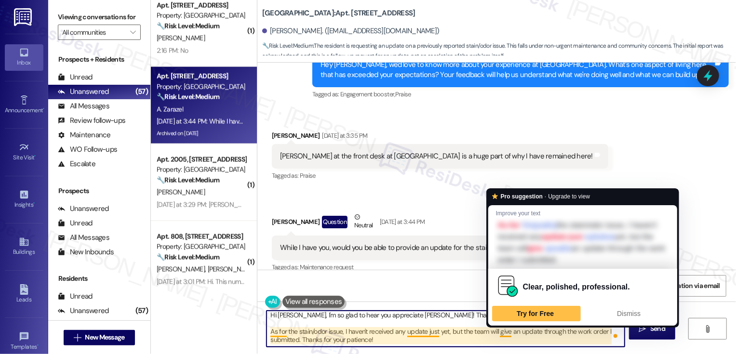
click at [498, 333] on textarea "Hi Alexander, I'm so glad to hear you appreciate Kaitlyn! Thank you for sharing…" at bounding box center [445, 329] width 358 height 36
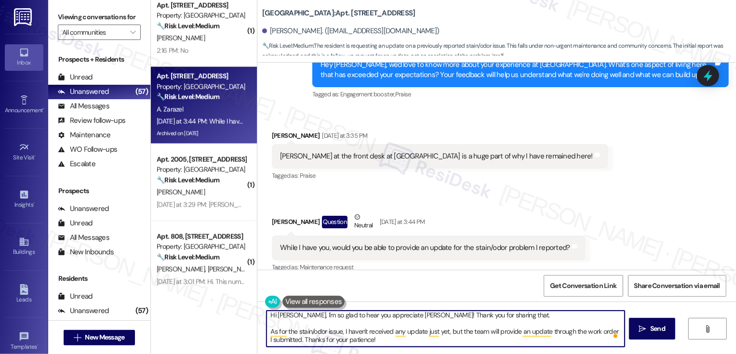
click at [316, 340] on textarea "Hi Alexander, I'm so glad to hear you appreciate Kaitlyn! Thank you for sharing…" at bounding box center [445, 329] width 358 height 36
type textarea "Hi Alexander, I'm so glad to hear you appreciate Kaitlyn! Thank you for sharing…"
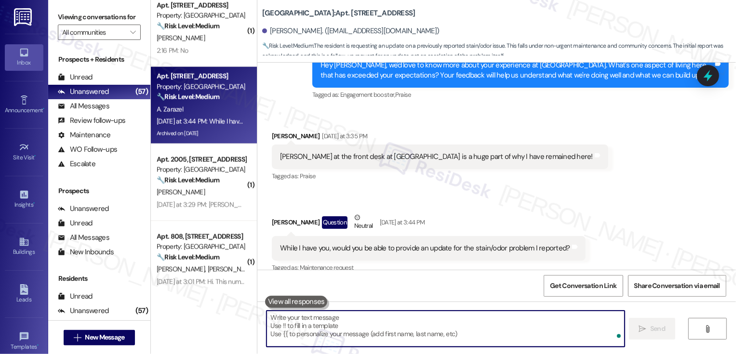
scroll to position [2257, 0]
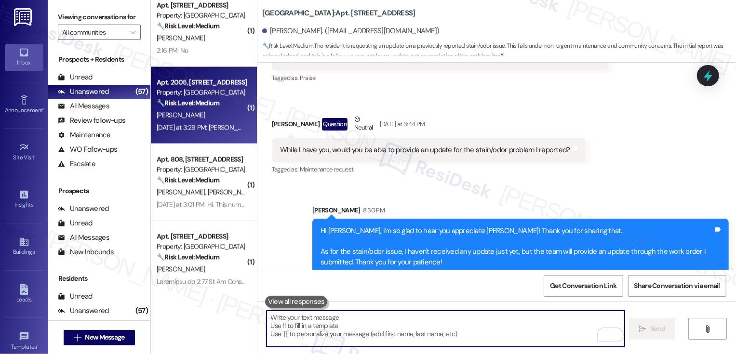
click at [213, 123] on div "Yesterday at 3:29 PM: Caitlin the concierge has been great. It's a big reason w…" at bounding box center [660, 127] width 1006 height 9
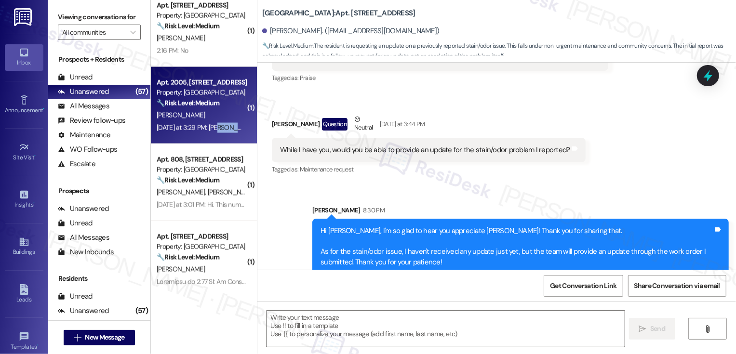
click at [213, 123] on div "Yesterday at 3:29 PM: Caitlin the concierge has been great. It's a big reason w…" at bounding box center [660, 127] width 1006 height 9
type textarea "Fetching suggested responses. Please feel free to read through the conversation…"
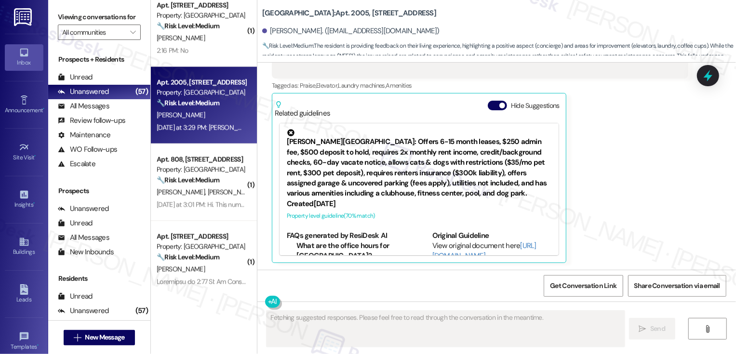
scroll to position [226, 0]
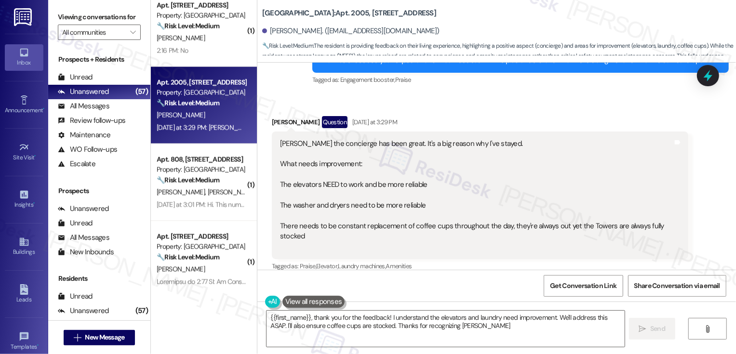
type textarea "{{first_name}}, thank you for the feedback! I understand the elevators and laun…"
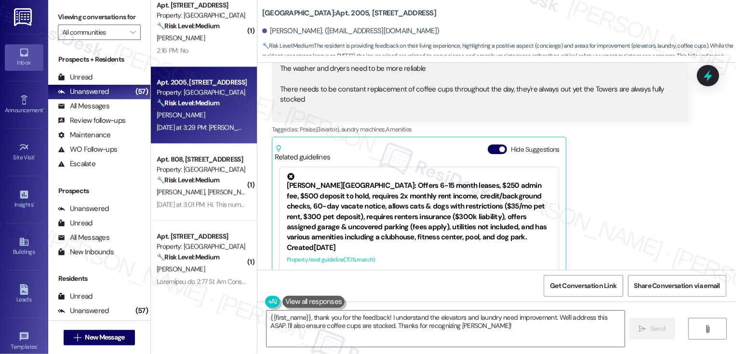
scroll to position [337, 0]
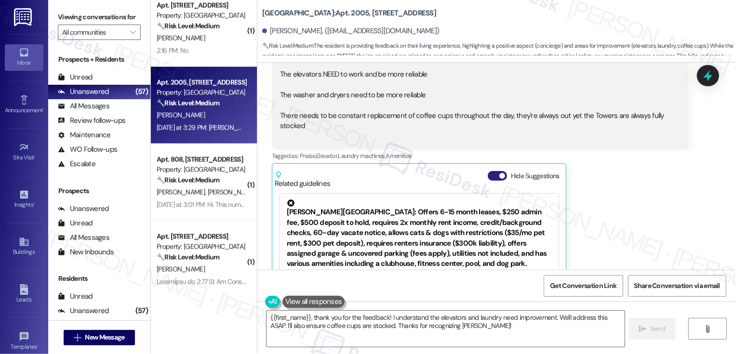
click at [489, 177] on button "Hide Suggestions" at bounding box center [497, 176] width 19 height 10
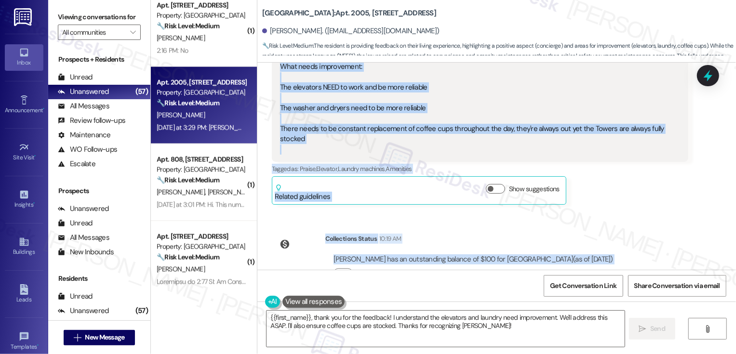
scroll to position [355, 0]
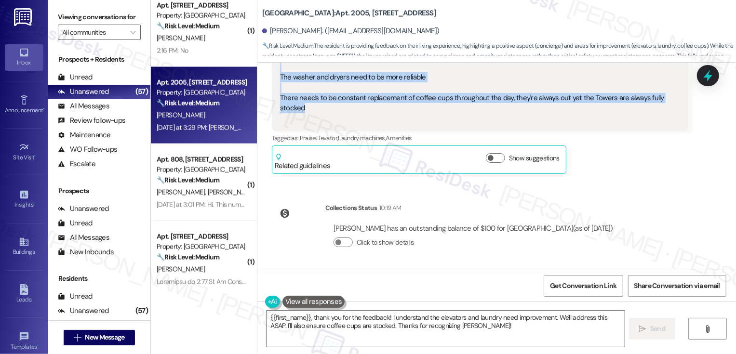
drag, startPoint x: 306, startPoint y: 114, endPoint x: 331, endPoint y: 105, distance: 26.1
click at [331, 105] on div "Lease started Jun 11, 2025 at 8:00 PM Announcement, sent via SMS Sarah (ResiDes…" at bounding box center [496, 166] width 478 height 207
copy div "Sarah (ResiDesk) Yesterday at 2:17 PM Hey Derek, we'd love to know more about y…"
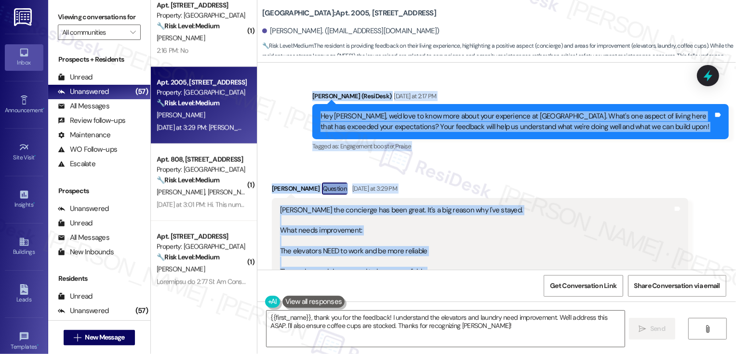
scroll to position [159, 0]
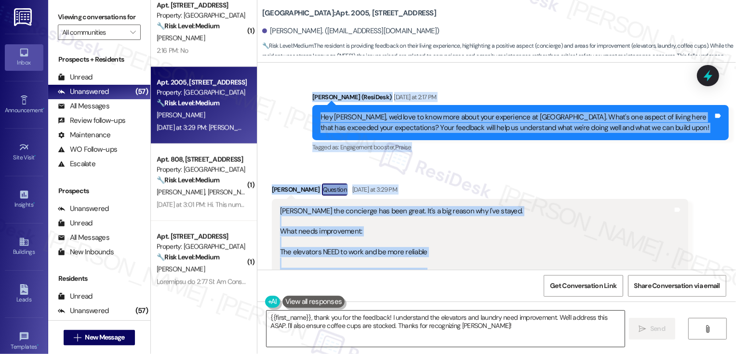
click at [307, 321] on textarea "{{first_name}}, thank you for the feedback! I understand the elevators and laun…" at bounding box center [445, 329] width 358 height 36
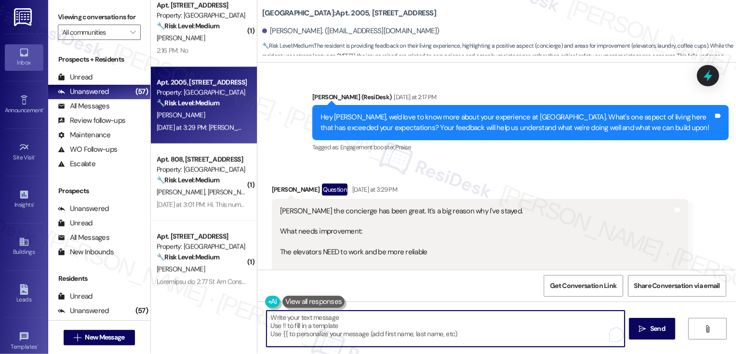
paste textarea "Hi Derek, thank you so much for sharing your experience. I’m really glad to hea…"
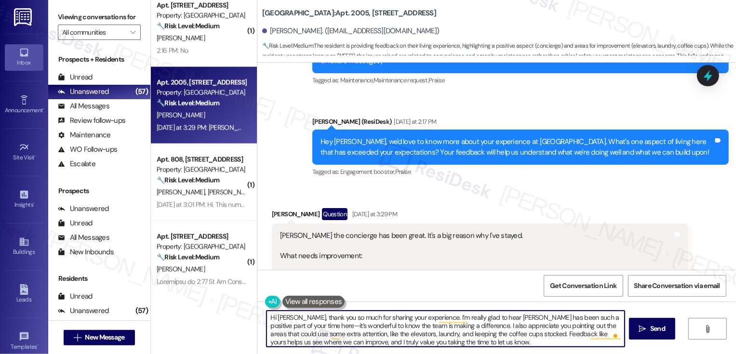
scroll to position [279, 0]
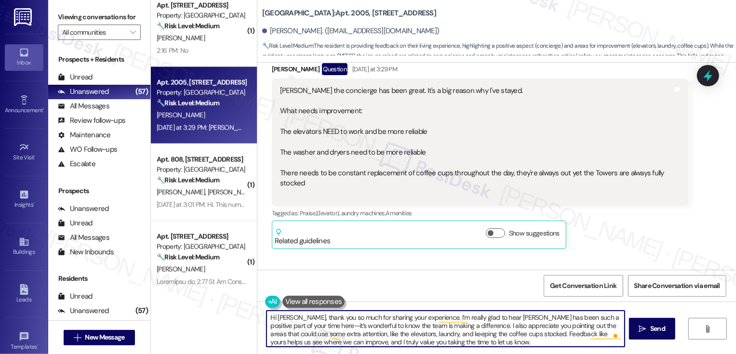
click at [266, 318] on textarea "Hi Derek, thank you so much for sharing your experience. I’m really glad to hea…" at bounding box center [445, 329] width 358 height 36
click at [343, 327] on textarea "It's nice to meet you, Derek! Thank you so much for sharing your experience. I’…" at bounding box center [445, 329] width 358 height 36
drag, startPoint x: 383, startPoint y: 325, endPoint x: 537, endPoint y: 327, distance: 154.2
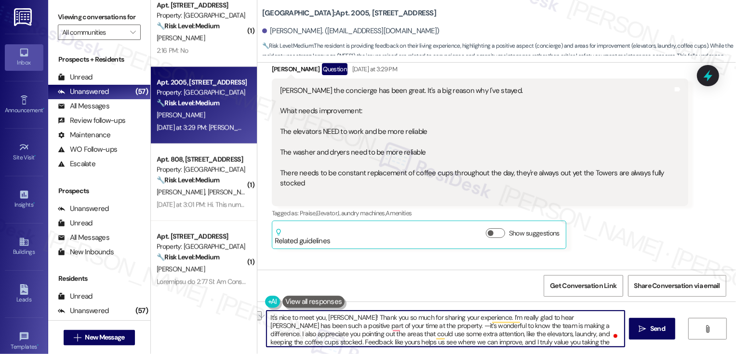
click at [537, 327] on textarea "It's nice to meet you, Derek! Thank you so much for sharing your experience. I’…" at bounding box center [445, 329] width 358 height 36
type textarea "It's nice to meet you, Derek! Thank you so much for sharing your experience. I’…"
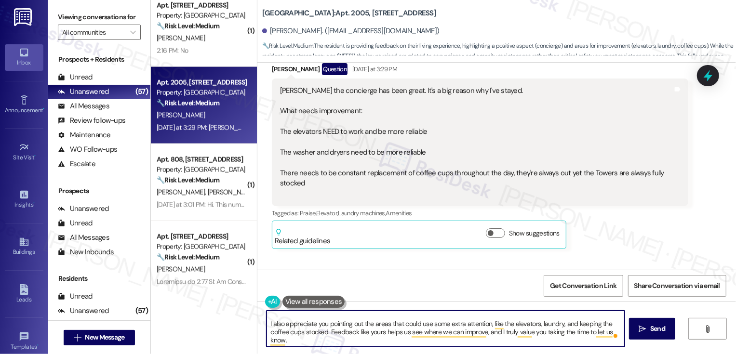
scroll to position [19, 0]
click at [355, 338] on textarea "It's nice to meet you, Derek! Thank you so much for sharing your experience. I’…" at bounding box center [445, 329] width 358 height 36
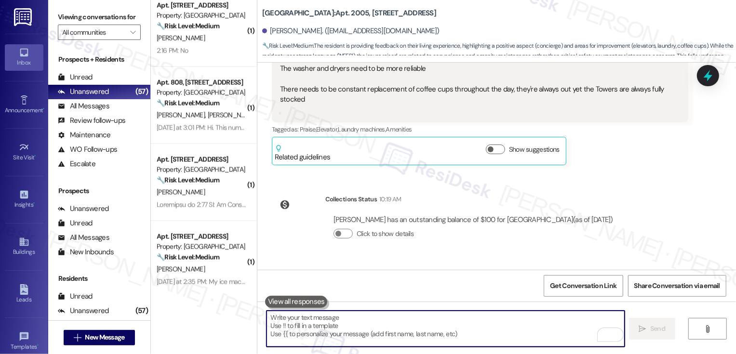
scroll to position [463, 0]
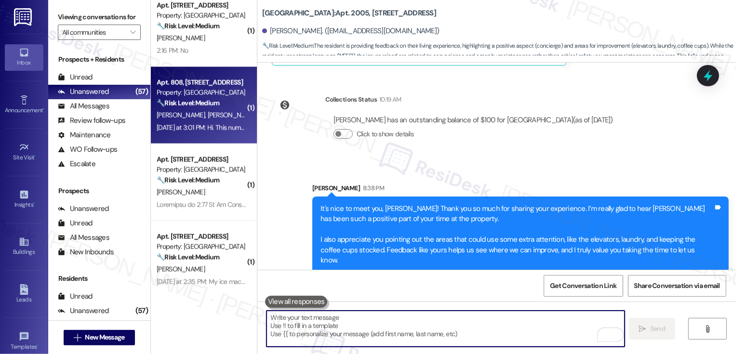
click at [207, 112] on span "R. Phinney" at bounding box center [231, 115] width 48 height 9
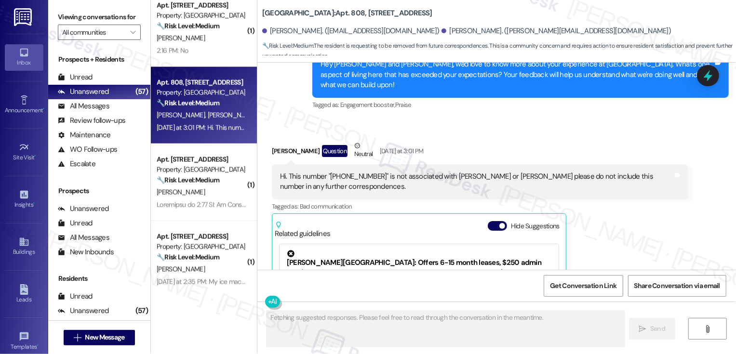
scroll to position [0, 0]
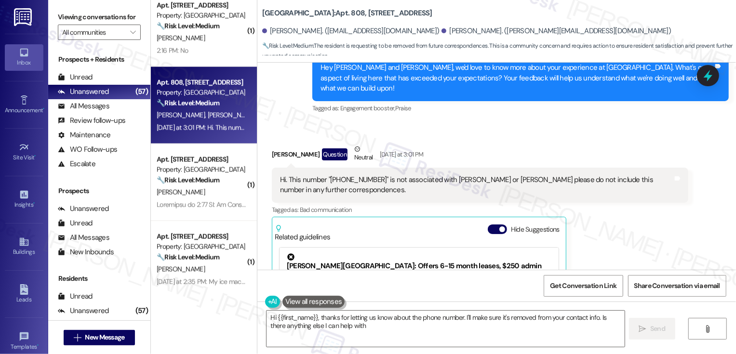
type textarea "Hi {{first_name}}, thanks for letting us know about the phone number. I'll make…"
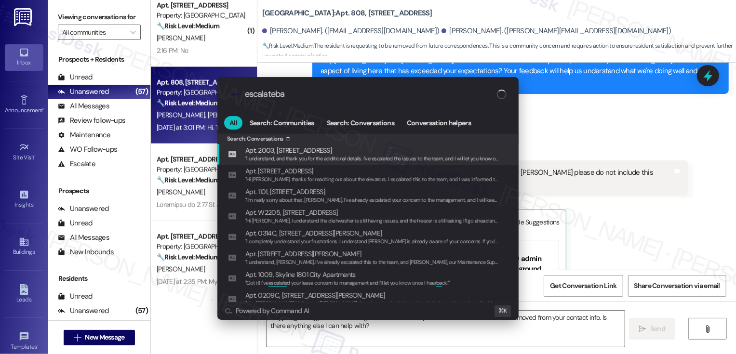
type input "escalatebad"
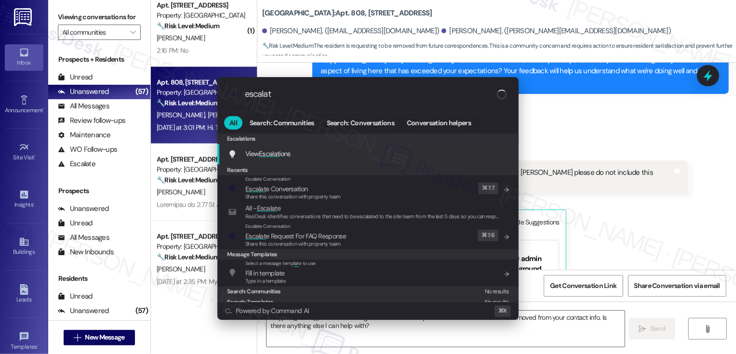
type input "escalate"
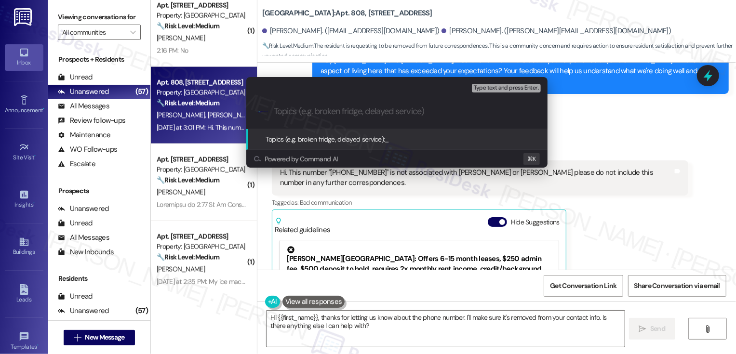
type input "n"
type input "Incorrect number"
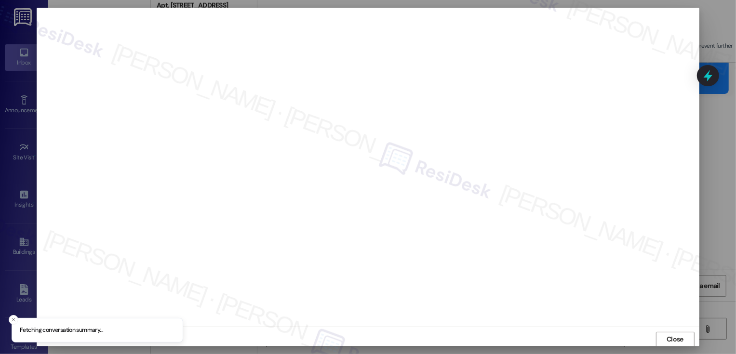
scroll to position [0, 0]
click at [673, 340] on button "Close" at bounding box center [675, 338] width 39 height 15
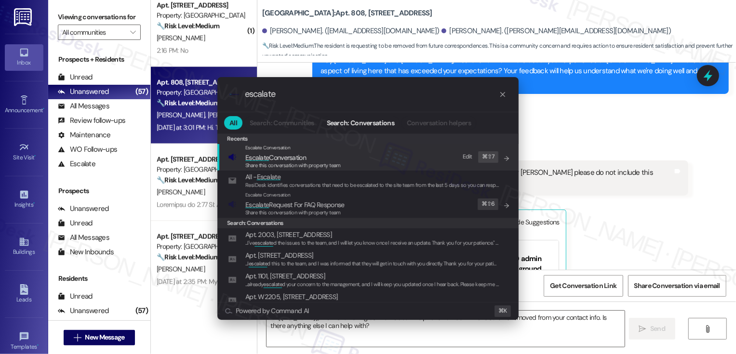
type input "escalate"
click at [378, 163] on div "Escalate Conversation Escalate Conversation Share this conversation with proper…" at bounding box center [369, 157] width 282 height 26
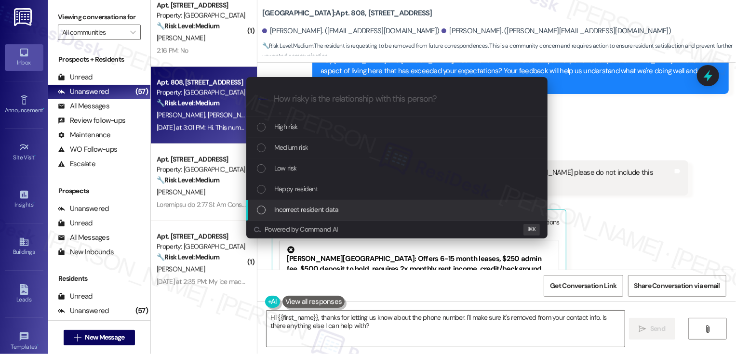
click at [346, 205] on div "Incorrect resident data" at bounding box center [398, 209] width 282 height 11
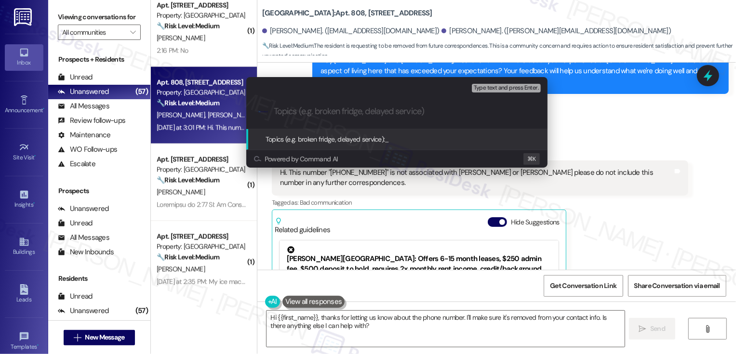
paste input "Hi Derek, thank you so much for sharing your experience. I’m really glad to hea…"
type input "i"
type input "Incorrect Contact info"
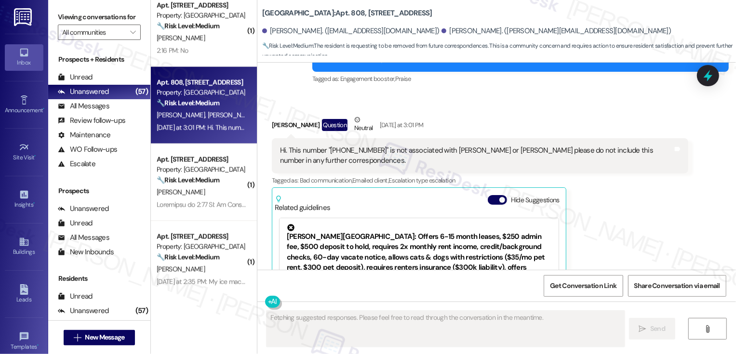
scroll to position [231, 0]
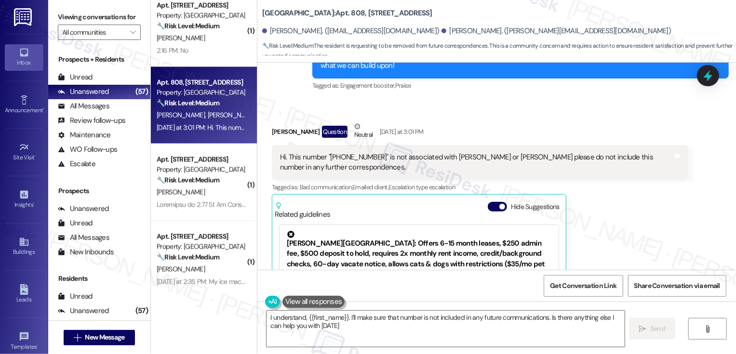
type textarea "I understand, {{first_name}}. I'll make sure that number is not included in any…"
drag, startPoint x: 323, startPoint y: 147, endPoint x: 376, endPoint y: 148, distance: 53.0
click at [376, 152] on div "Hi. This number "+1 (720) 234-7054" is not associated with Skylar or Robert ple…" at bounding box center [476, 162] width 393 height 21
copy div "+1 (720) 234-705"
click at [334, 145] on div "Hi. This number "+1 (720) 234-7054" is not associated with Skylar or Robert ple…" at bounding box center [480, 162] width 416 height 35
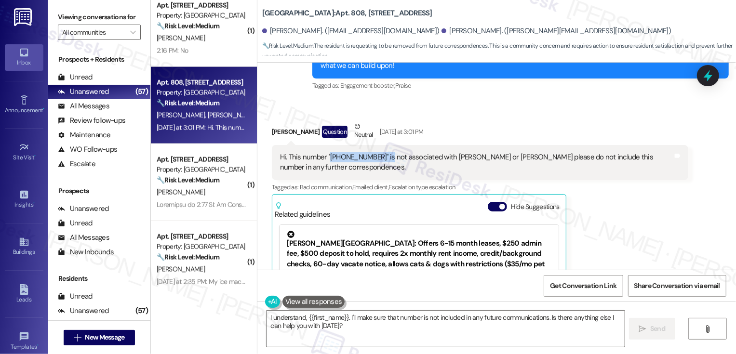
drag, startPoint x: 323, startPoint y: 148, endPoint x: 380, endPoint y: 149, distance: 56.4
click at [380, 152] on div "Hi. This number "+1 (720) 234-7054" is not associated with Skylar or Robert ple…" at bounding box center [476, 162] width 393 height 21
copy div "+1 (720) 234-7054""
drag, startPoint x: 257, startPoint y: 13, endPoint x: 425, endPoint y: 13, distance: 168.6
click at [425, 13] on div "Bayaud Tower: Apt. 808, 1001 E. Bayaud Ave" at bounding box center [358, 13] width 193 height 12
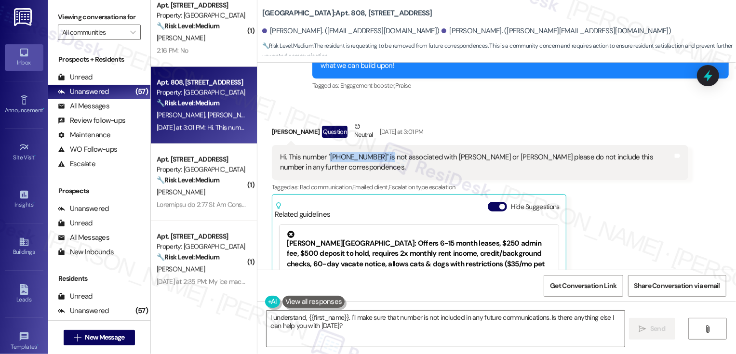
copy b "Bayaud Tower: Apt. 808, 1001 E. Bayaud Ave"
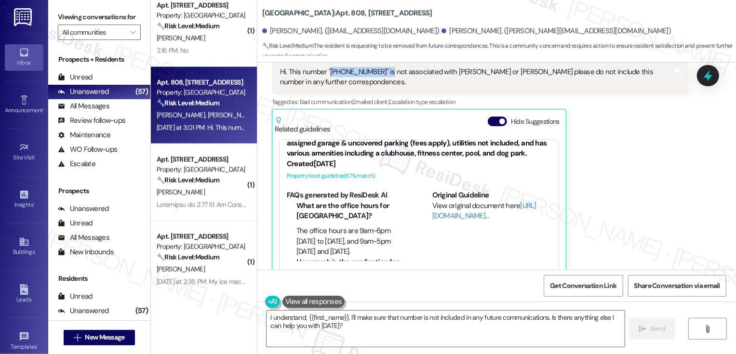
scroll to position [323, 0]
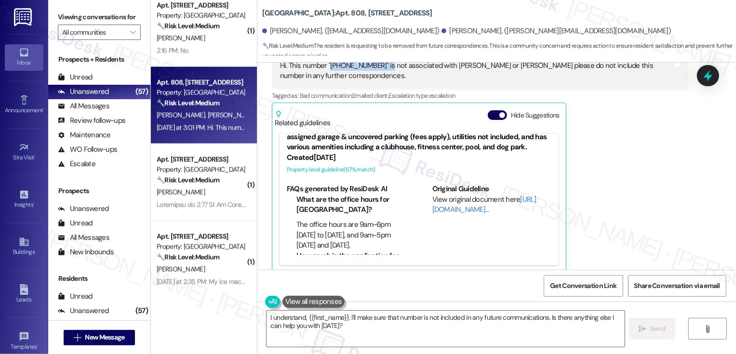
click at [595, 147] on div "Skylar Ducker Question Neutral Yesterday at 3:01 PM Hi. This number "+1 (720) 2…" at bounding box center [480, 151] width 416 height 243
click at [593, 279] on span "Get Conversation Link" at bounding box center [583, 286] width 70 height 21
click at [594, 235] on div "Skylar Ducker Question Neutral Yesterday at 3:01 PM Hi. This number "+1 (720) 2…" at bounding box center [480, 151] width 416 height 243
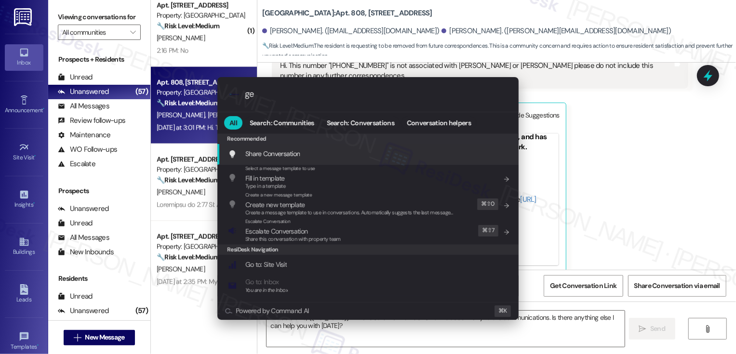
type input "get"
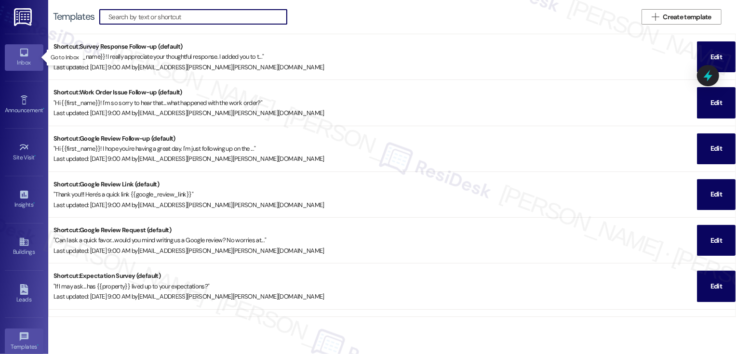
click at [20, 55] on icon at bounding box center [24, 53] width 8 height 8
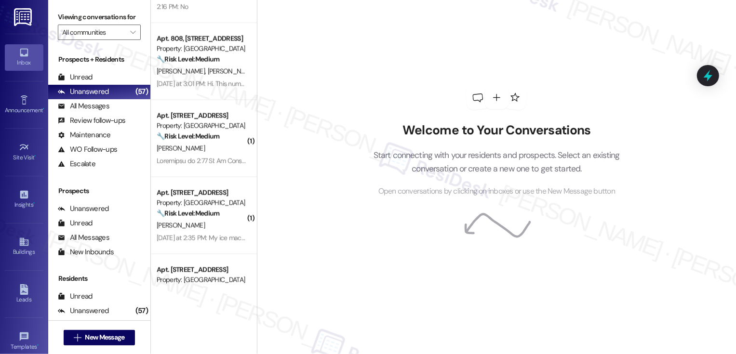
scroll to position [1093, 0]
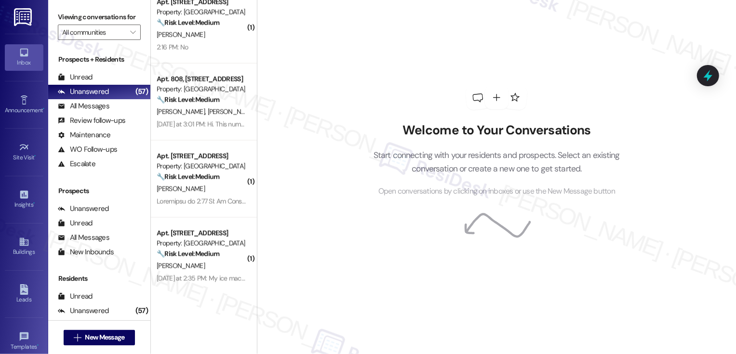
click at [179, 119] on div "Yesterday at 3:01 PM: Hi. This number "+1 (720) 234-7054" is not associated wit…" at bounding box center [201, 125] width 91 height 12
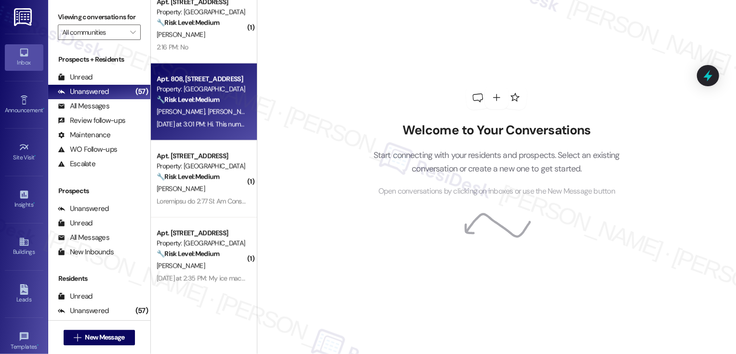
click at [179, 119] on div "Yesterday at 3:01 PM: Hi. This number "+1 (720) 234-7054" is not associated wit…" at bounding box center [201, 125] width 91 height 12
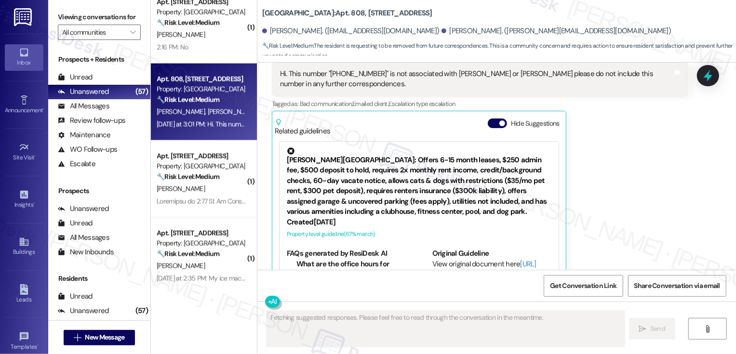
scroll to position [323, 0]
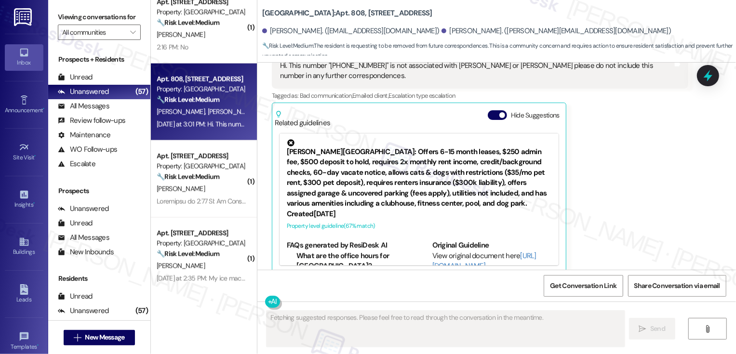
click at [653, 153] on div "Skylar Ducker Question Neutral Yesterday at 3:01 PM Hi. This number "+1 (720) 2…" at bounding box center [480, 151] width 416 height 243
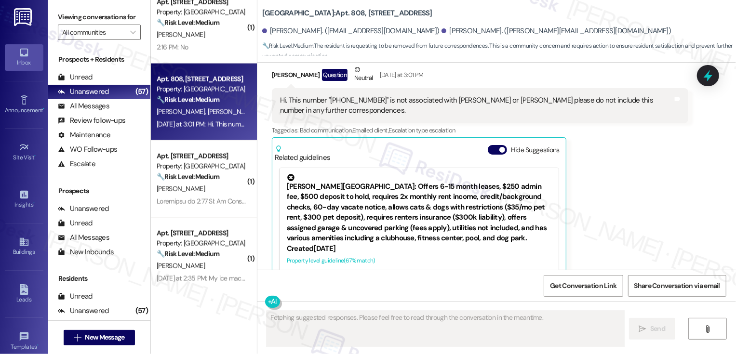
scroll to position [266, 0]
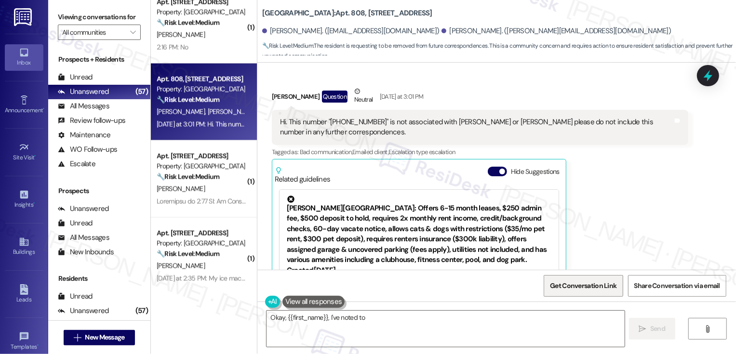
click at [595, 278] on span "Get Conversation Link" at bounding box center [583, 286] width 70 height 21
type textarea "Okay, {{first_name}}, I've noted to remove that number from your contact info. …"
click at [585, 287] on span "Get Conversation Link" at bounding box center [583, 286] width 66 height 10
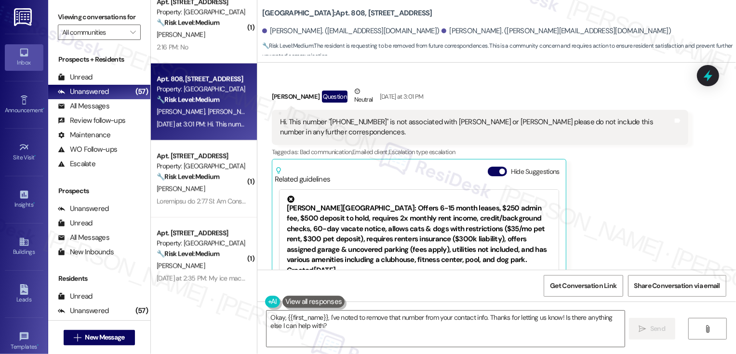
click at [598, 233] on div "Skylar Ducker Question Neutral Yesterday at 3:01 PM Hi. This number "+1 (720) 2…" at bounding box center [480, 207] width 416 height 243
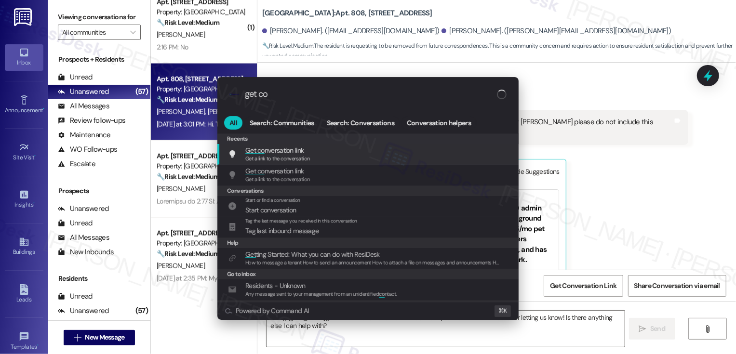
type input "get con"
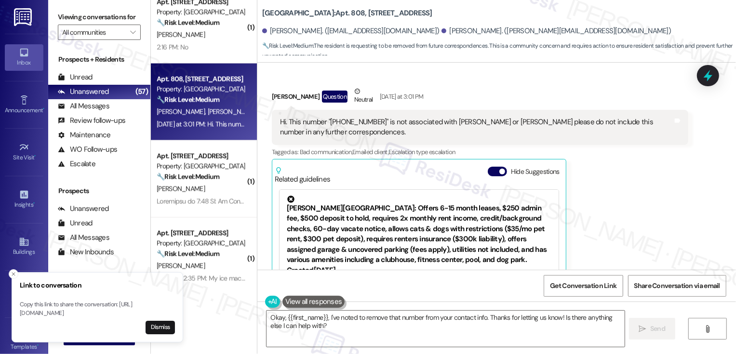
scroll to position [442, 0]
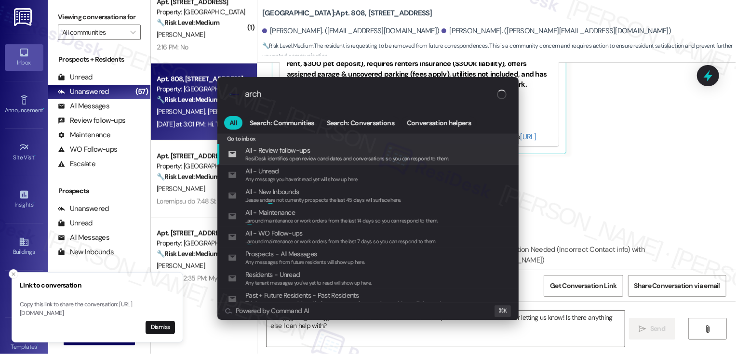
type input "archi"
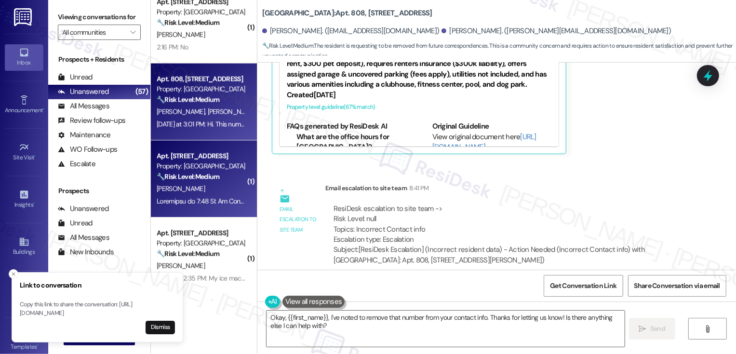
click at [232, 174] on div "🔧 Risk Level: Medium The resident provides feedback on their living experience,…" at bounding box center [201, 177] width 89 height 10
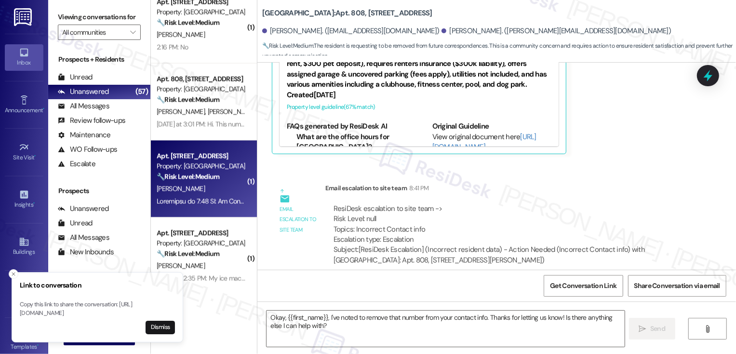
click at [232, 174] on div "🔧 Risk Level: Medium The resident provides feedback on their living experience,…" at bounding box center [201, 177] width 89 height 10
type textarea "Fetching suggested responses. Please feel free to read through the conversation…"
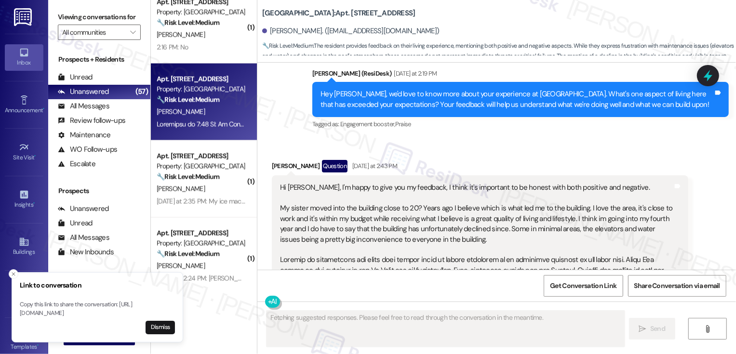
scroll to position [267, 0]
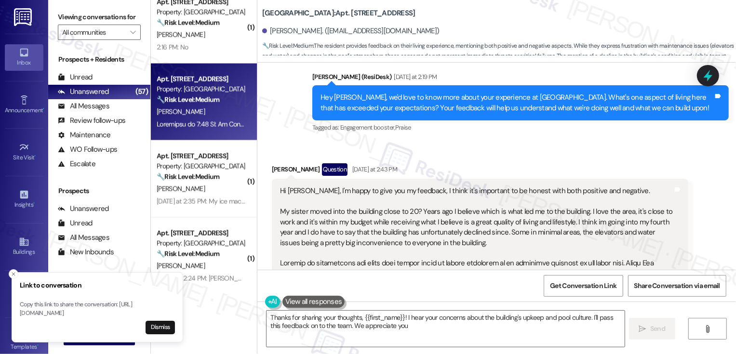
type textarea "Thanks for sharing your thoughts, {{first_name}}! I hear your concerns about th…"
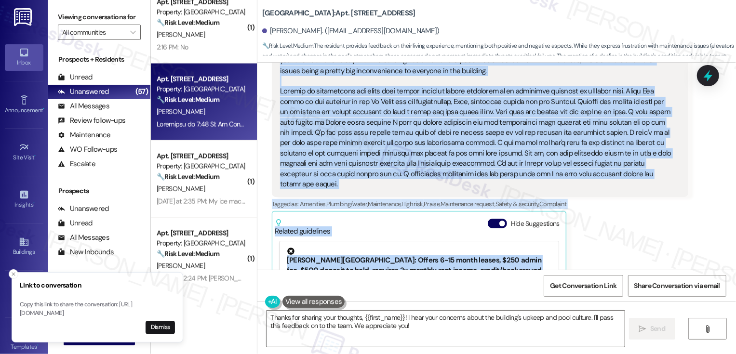
scroll to position [461, 0]
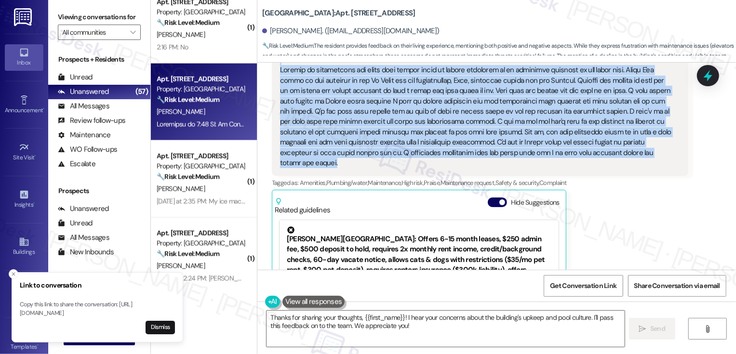
drag, startPoint x: 307, startPoint y: 79, endPoint x: 628, endPoint y: 152, distance: 329.1
click at [628, 152] on div "Lease started Dec 31, 2024 at 7:00 PM Announcement, sent via SMS Sarah (ResiDes…" at bounding box center [496, 166] width 478 height 207
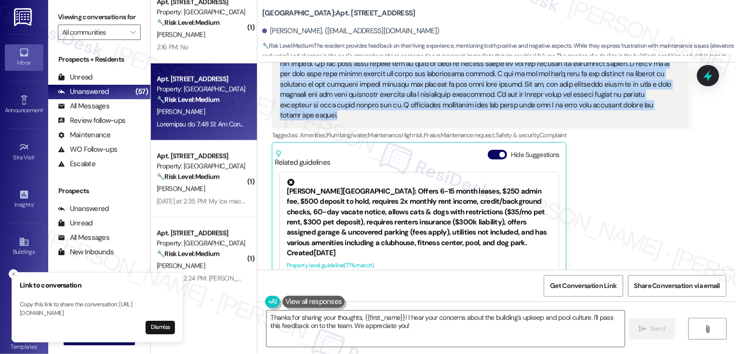
scroll to position [548, 0]
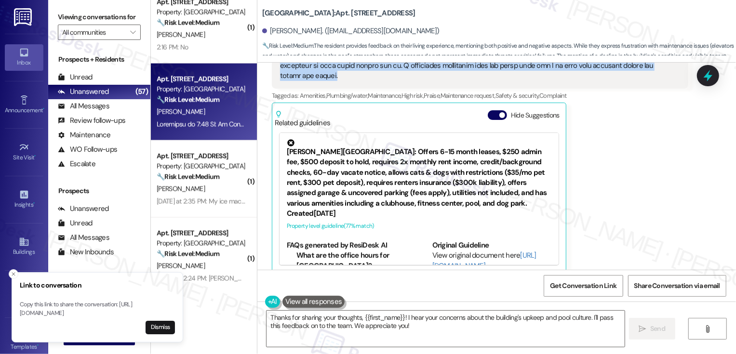
copy div "Sarah (ResiDesk) Yesterday at 2:19 PM Hey Michael, we'd love to know more about…"
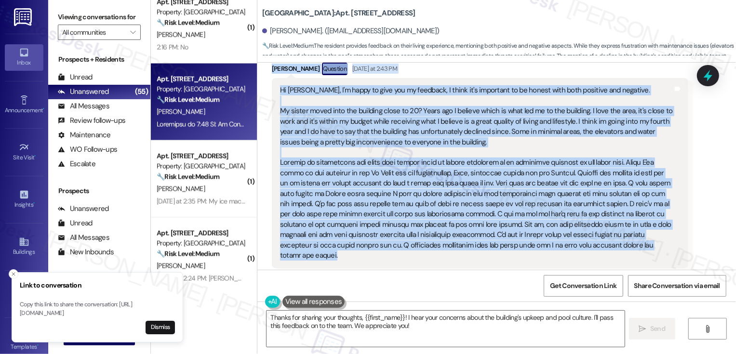
scroll to position [355, 0]
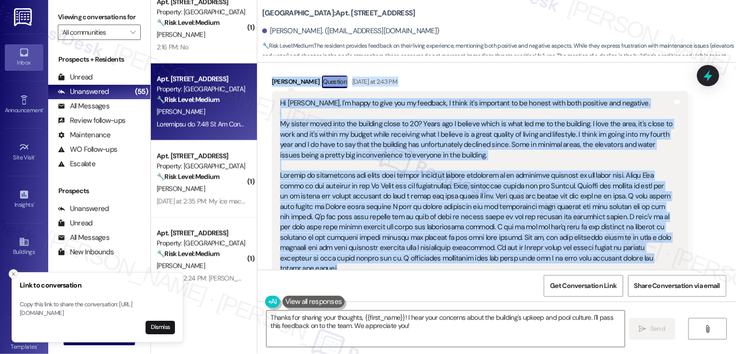
click at [13, 271] on icon "Close toast" at bounding box center [14, 274] width 6 height 6
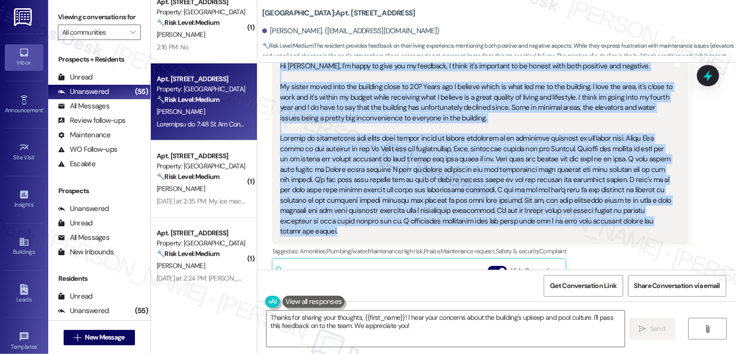
scroll to position [389, 0]
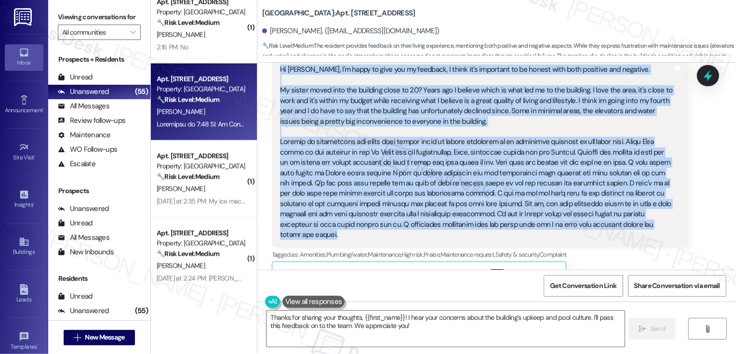
click at [463, 118] on div "Hi Sarah, I'm happy to give you my feedback, I think it's important to be hones…" at bounding box center [476, 152] width 393 height 175
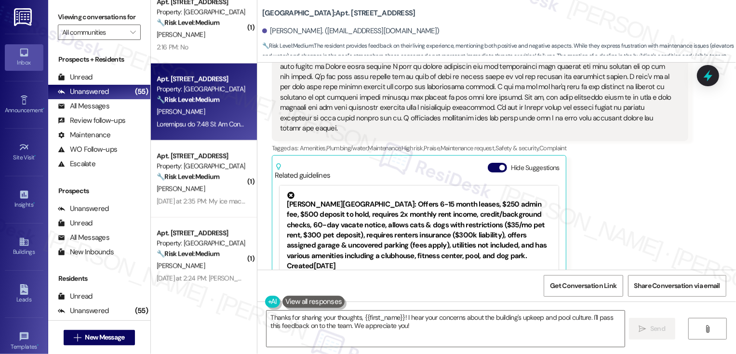
scroll to position [548, 0]
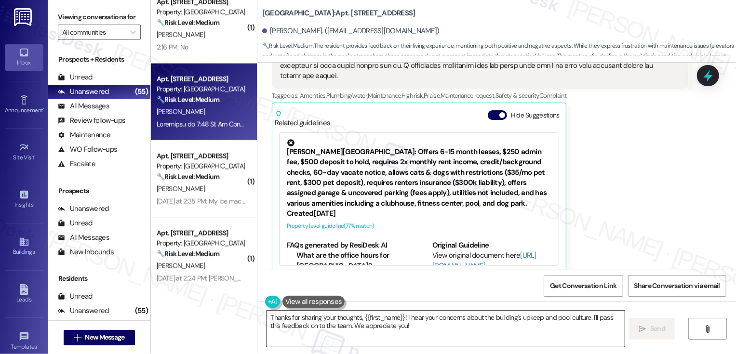
click at [310, 324] on textarea "Thanks for sharing your thoughts, {{first_name}}! I hear your concerns about th…" at bounding box center [445, 329] width 358 height 36
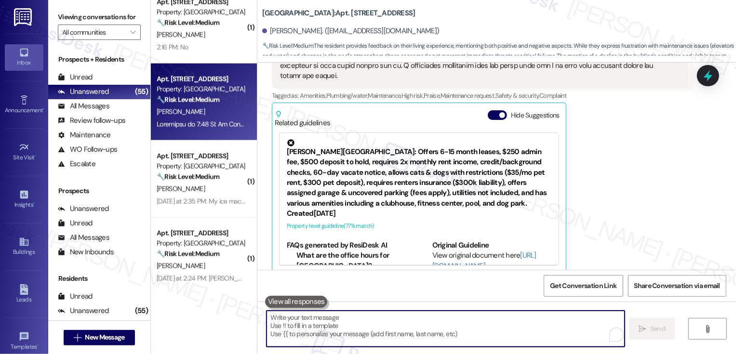
paste textarea "Hi Michael, thank you so much for sharing your feedback in such detail. I can t…"
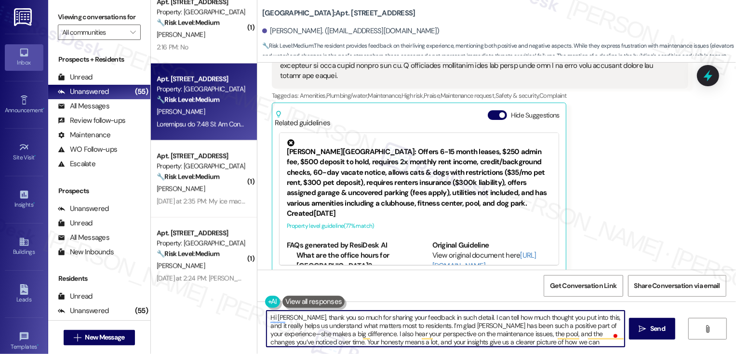
scroll to position [0, 0]
click at [387, 323] on textarea "Hi Michael, thank you so much for sharing your feedback in such detail. I can t…" at bounding box center [445, 329] width 358 height 36
click at [613, 326] on textarea "Hi Michael, thank you so much for sharing your feedback in such detail. I can t…" at bounding box center [445, 329] width 358 height 36
click at [342, 333] on textarea "Hi Michael, thank you so much for sharing your feedback in such detail. I can t…" at bounding box center [445, 329] width 358 height 36
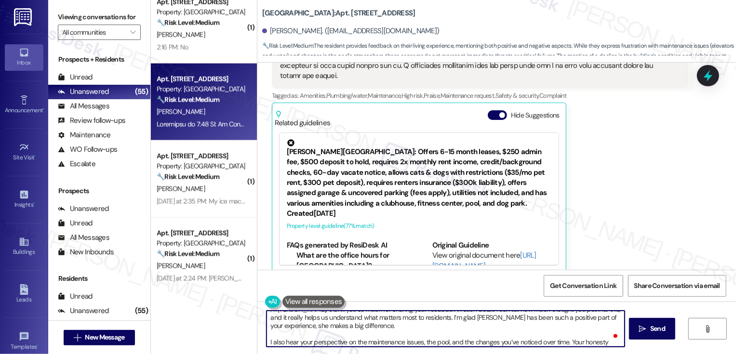
scroll to position [19, 0]
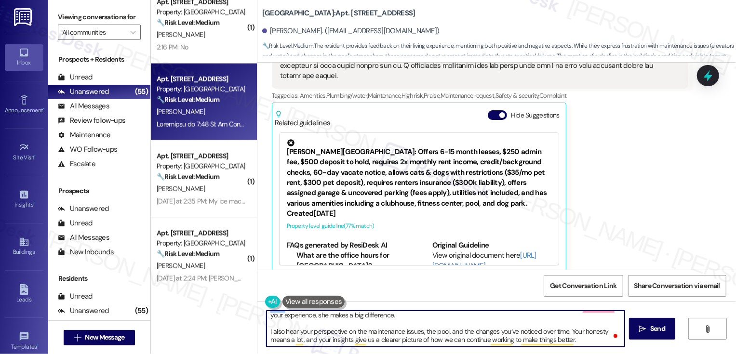
click at [577, 345] on textarea "Hi Michael, thank you so much for sharing your feedback in such detail. I can t…" at bounding box center [445, 329] width 358 height 36
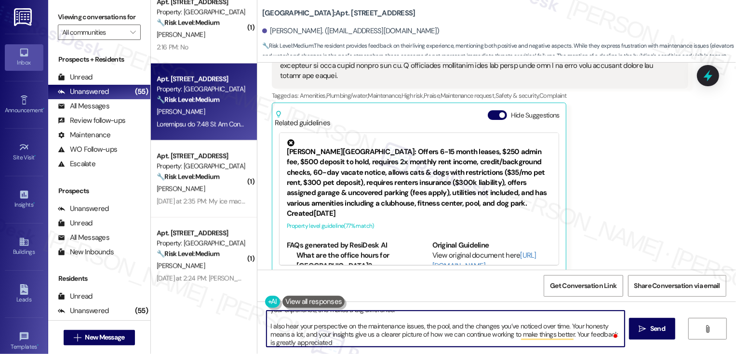
type textarea "Hi Michael, thank you so much for sharing your feedback in such detail. I can t…"
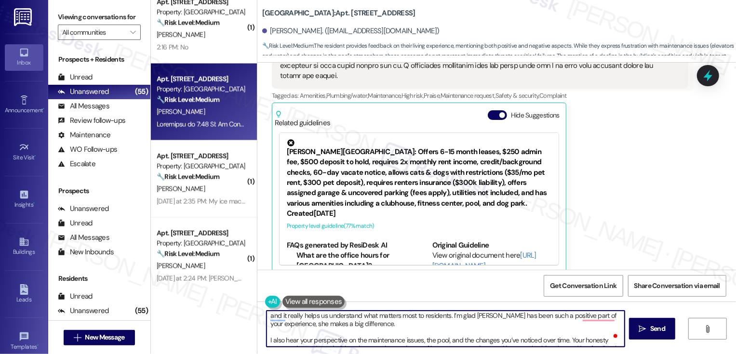
scroll to position [0, 0]
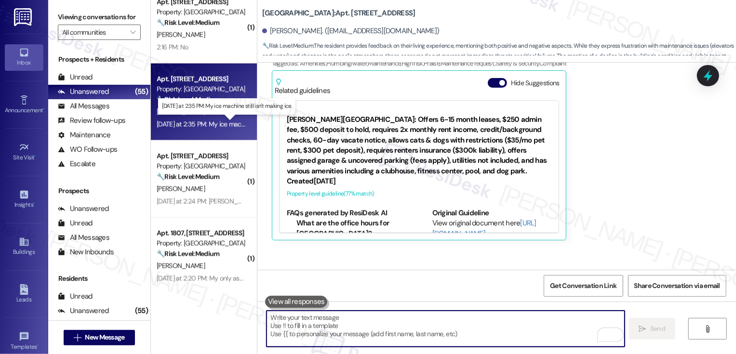
click at [195, 125] on div "Yesterday at 2:35 PM: My ice machine still isn't making ice Yesterday at 2:35 P…" at bounding box center [231, 124] width 149 height 9
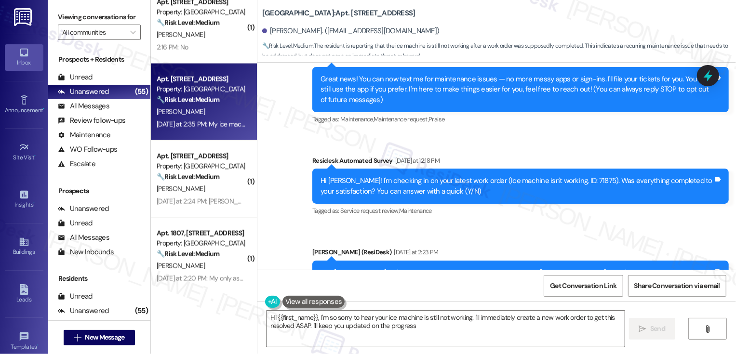
type textarea "Hi {{first_name}}, I'm so sorry to hear your ice machine is still not working. …"
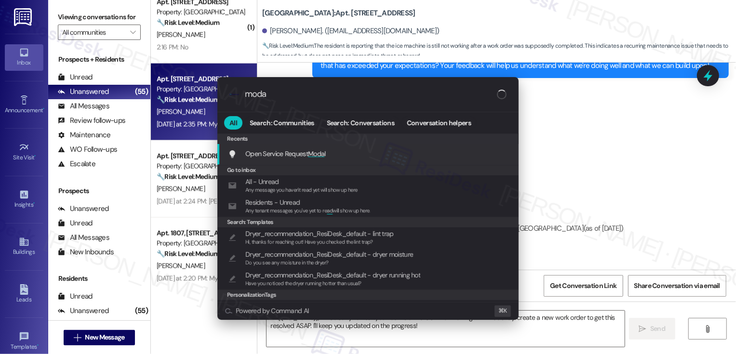
type input "modal"
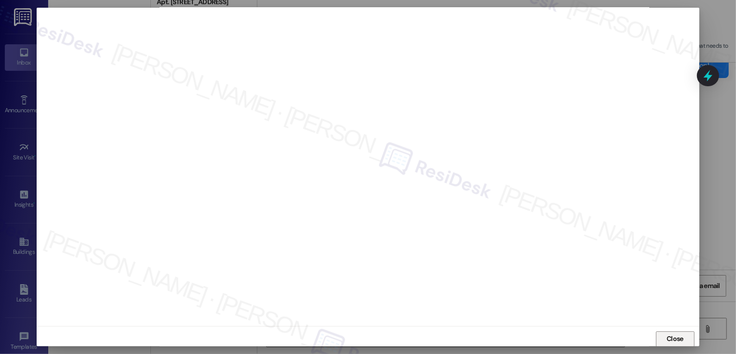
click at [660, 336] on button "Close" at bounding box center [675, 338] width 39 height 15
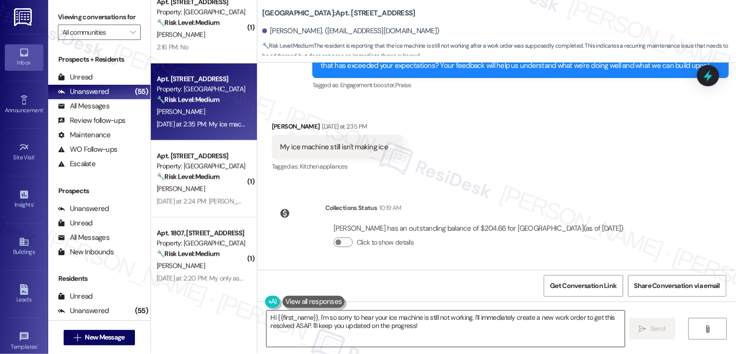
click at [449, 335] on textarea "Hi {{first_name}}, I'm so sorry to hear your ice machine is still not working. …" at bounding box center [445, 329] width 358 height 36
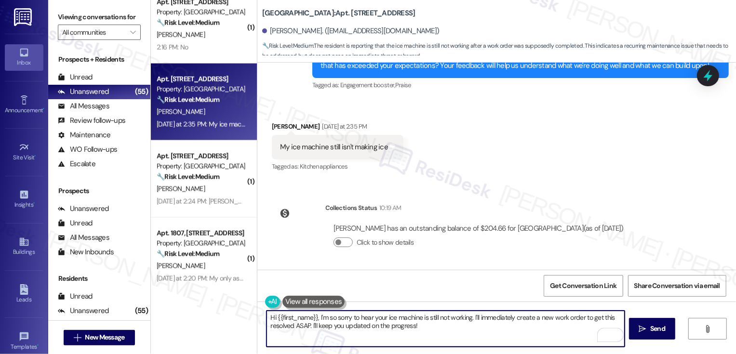
drag, startPoint x: 469, startPoint y: 318, endPoint x: 481, endPoint y: 334, distance: 19.9
click at [481, 334] on textarea "Hi {{first_name}}, I'm so sorry to hear your ice machine is still not working. …" at bounding box center [445, 329] width 358 height 36
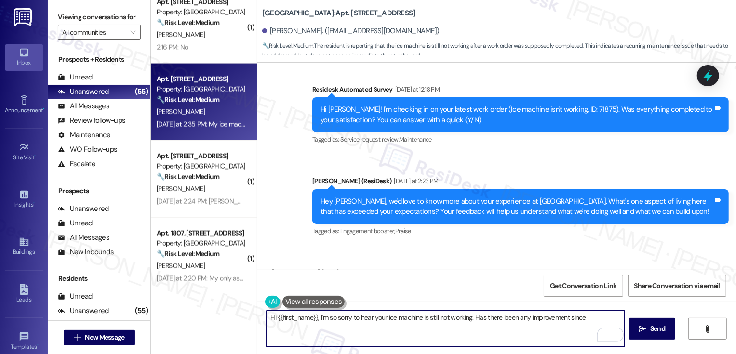
scroll to position [261, 0]
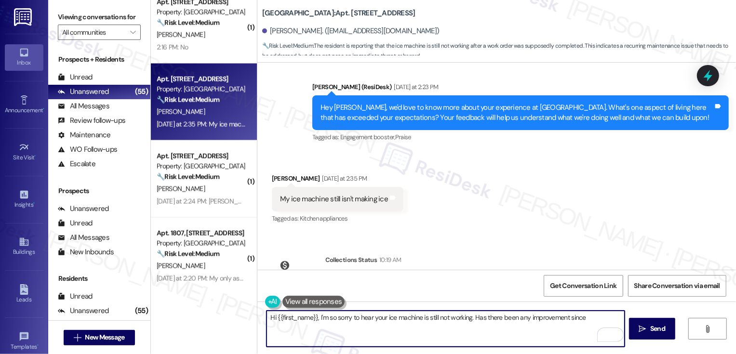
click at [268, 319] on textarea "Hi {{first_name}}, I'm so sorry to hear your ice machine is still not working. …" at bounding box center [445, 329] width 358 height 36
click at [266, 319] on textarea "{{first_name}}, I'm so sorry to hear your ice machine is still not working. Has…" at bounding box center [445, 329] width 358 height 36
click at [366, 326] on textarea "It's nice to meet you, {{first_name}}! I'm so sorry to hear your ice machine is…" at bounding box center [445, 329] width 358 height 36
click at [599, 336] on div "Rewrite with Grammarly" at bounding box center [604, 335] width 11 height 11
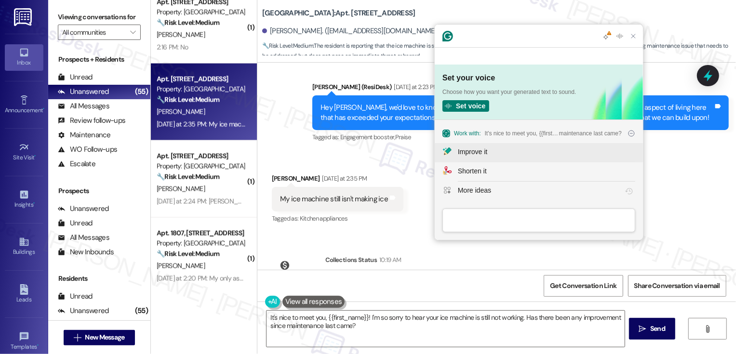
click at [504, 148] on div "Improve it" at bounding box center [546, 152] width 177 height 10
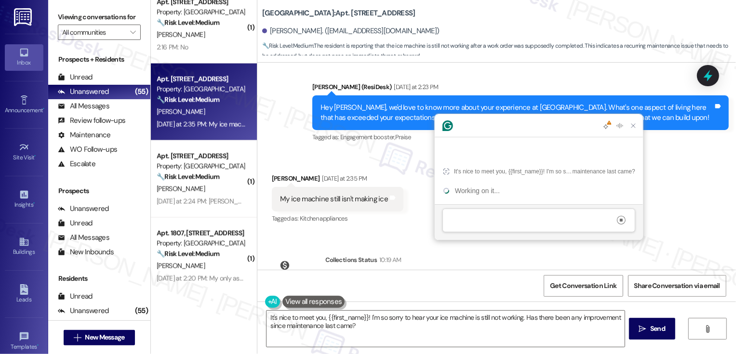
scroll to position [0, 0]
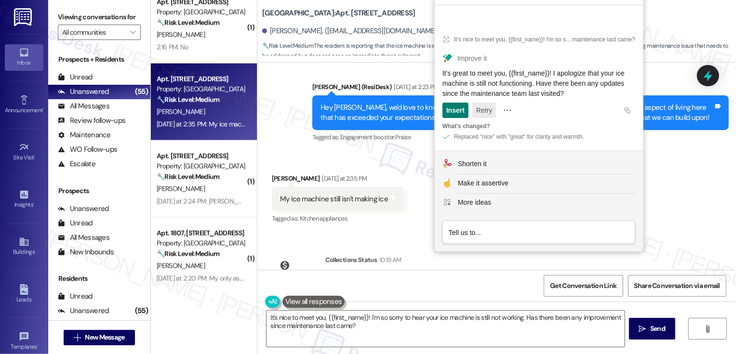
click at [482, 111] on button "Retry" at bounding box center [484, 110] width 24 height 15
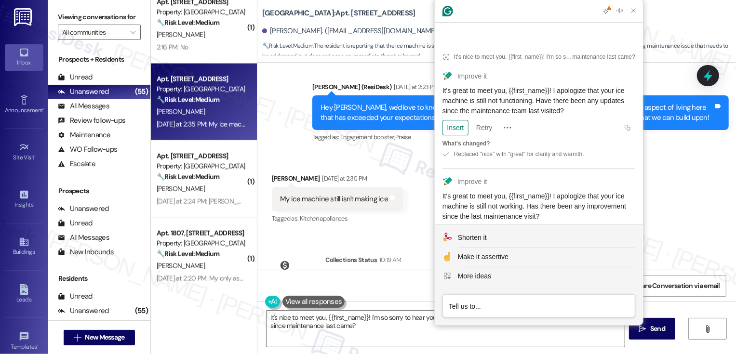
click at [459, 225] on div "Insert" at bounding box center [455, 232] width 18 height 15
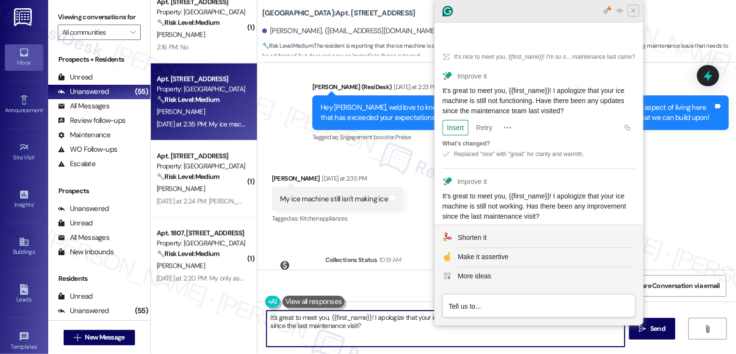
type textarea "It's great to meet you, {{first_name}}! I apologize that your ice machine is st…"
click at [628, 14] on icon "Close Grammarly Assistant" at bounding box center [633, 11] width 12 height 12
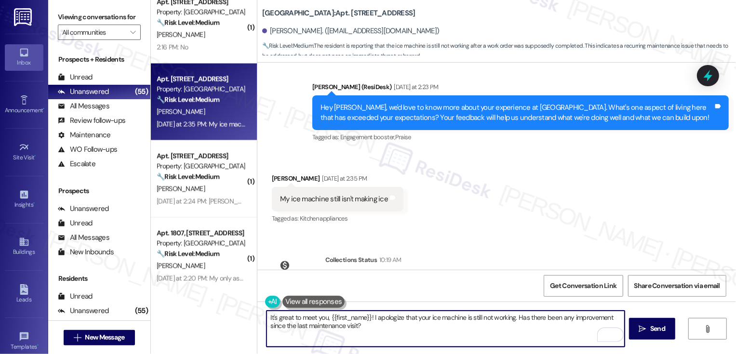
click at [515, 329] on textarea "It's great to meet you, {{first_name}}! I apologize that your ice machine is st…" at bounding box center [445, 329] width 358 height 36
click at [658, 330] on span "Send" at bounding box center [657, 329] width 15 height 10
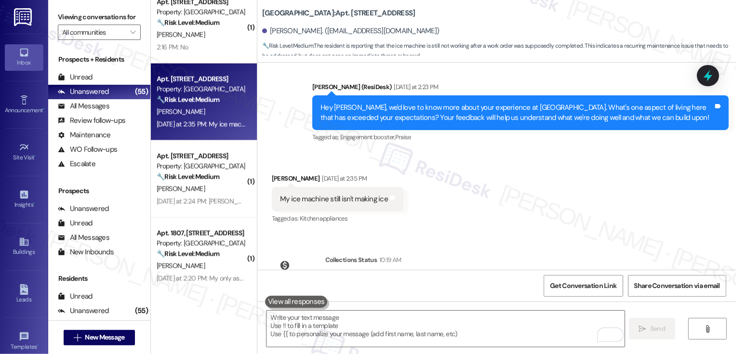
scroll to position [224, 0]
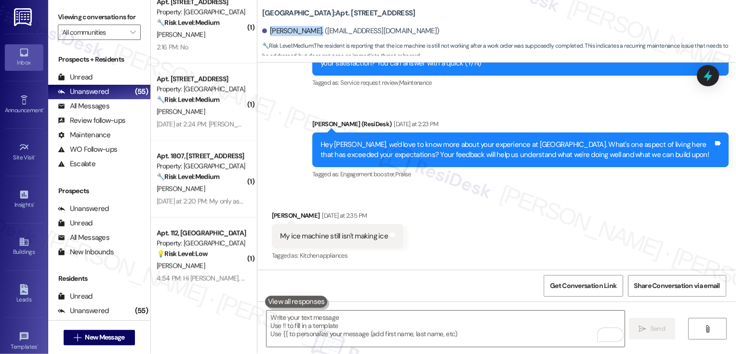
drag, startPoint x: 264, startPoint y: 31, endPoint x: 307, endPoint y: 32, distance: 43.4
click at [307, 32] on div "Brian Schwartz. (bschwa1087@gmail.com)" at bounding box center [350, 31] width 177 height 10
copy div "Brian Schwartz"
click at [497, 246] on div "Received via SMS Brian Schwartz Yesterday at 2:35 PM My ice machine still isn't…" at bounding box center [496, 229] width 478 height 81
click at [577, 284] on span "Get Conversation Link" at bounding box center [583, 286] width 66 height 10
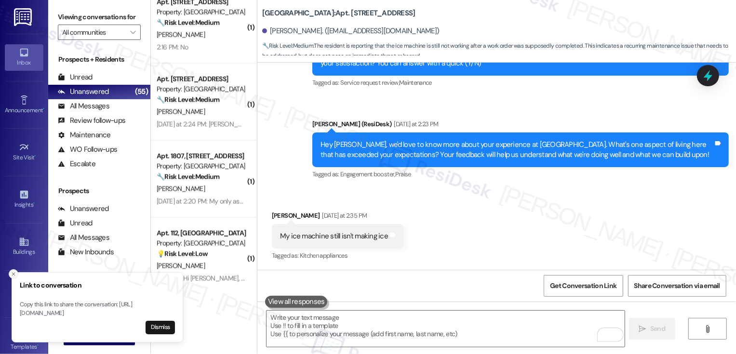
click at [13, 271] on icon "Close toast" at bounding box center [14, 274] width 6 height 6
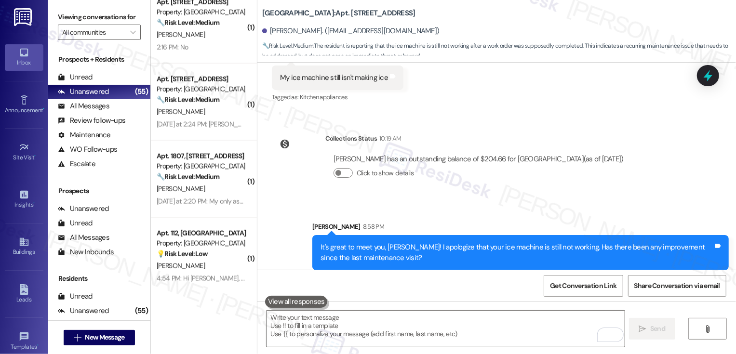
scroll to position [390, 0]
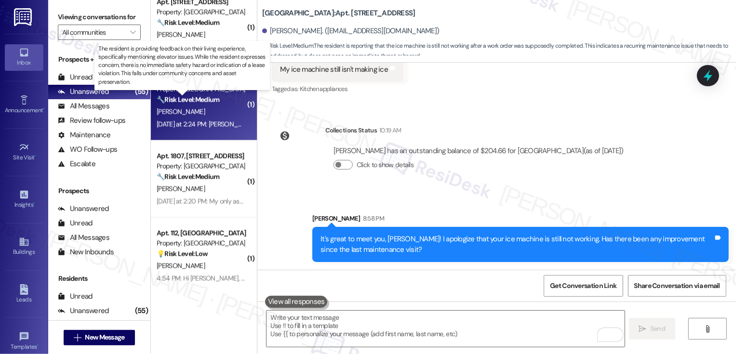
click at [195, 104] on strong "🔧 Risk Level: Medium" at bounding box center [188, 99] width 63 height 9
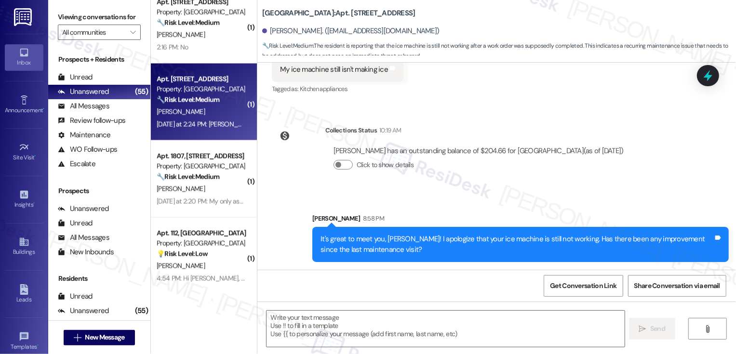
click at [195, 104] on strong "🔧 Risk Level: Medium" at bounding box center [188, 99] width 63 height 9
type textarea "Fetching suggested responses. Please feel free to read through the conversation…"
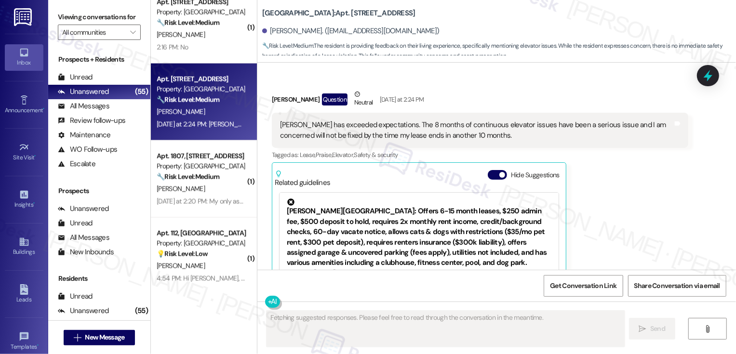
scroll to position [310, 0]
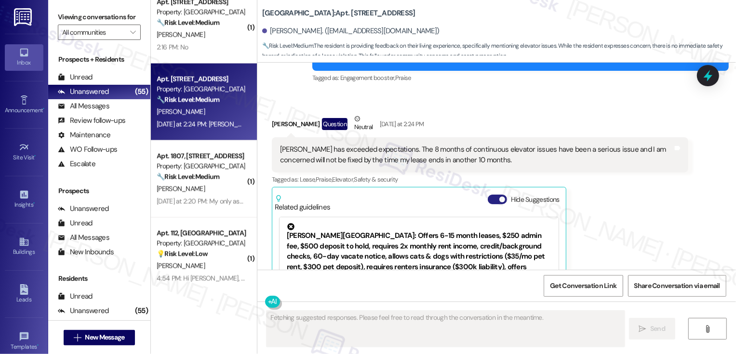
click at [499, 200] on span "button" at bounding box center [502, 200] width 6 height 6
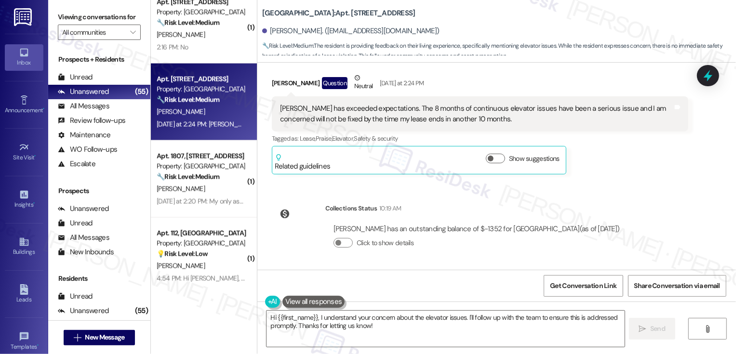
scroll to position [351, 0]
click at [266, 317] on textarea "Hi {{first_name}}, I understand your concern about the elevator issues. I'll fo…" at bounding box center [445, 329] width 358 height 36
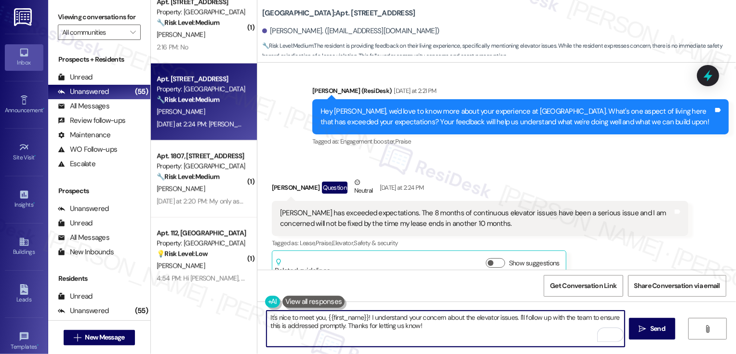
scroll to position [224, 0]
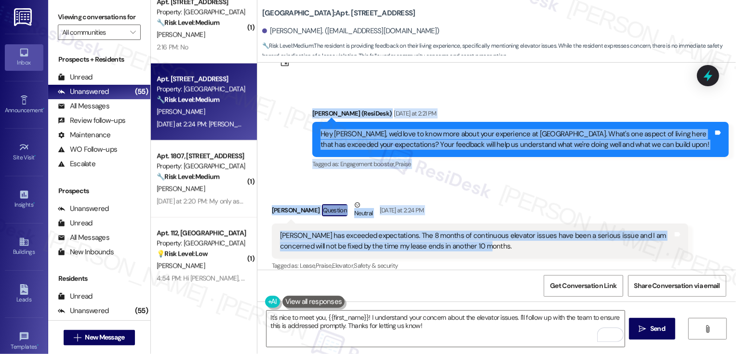
drag, startPoint x: 307, startPoint y: 111, endPoint x: 515, endPoint y: 242, distance: 245.9
click at [515, 242] on div "Survey, sent via SMS Residesk Automated Survey Jul 28, 2025 at 12:18 PM Hi ther…" at bounding box center [496, 166] width 478 height 207
copy div "Sarah (ResiDesk) Yesterday at 2:21 PM Hey Alex, we'd love to know more about yo…"
click at [384, 323] on textarea "It's nice to meet you, {{first_name}}! I understand your concern about the elev…" at bounding box center [445, 329] width 358 height 36
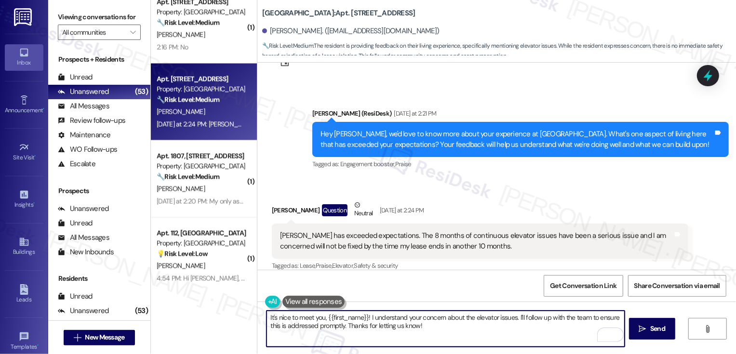
paste textarea "Hi [PERSON_NAME], thank you so much for taking the time to share your feedback.…"
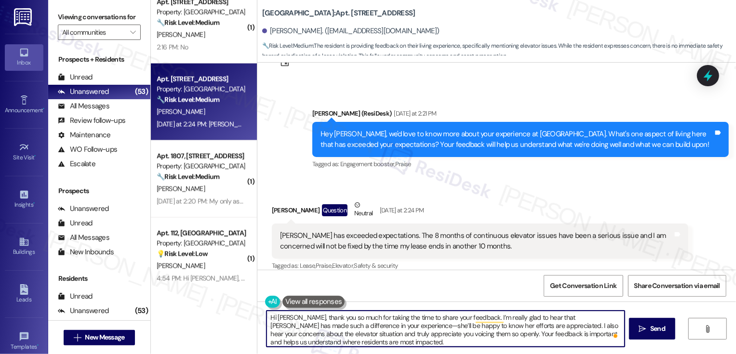
click at [351, 326] on textarea "Hi [PERSON_NAME], thank you so much for taking the time to share your feedback.…" at bounding box center [445, 329] width 358 height 36
click at [491, 325] on textarea "Hi Alex, thank you so much for taking the time to share your feedback. I’m real…" at bounding box center [445, 329] width 358 height 36
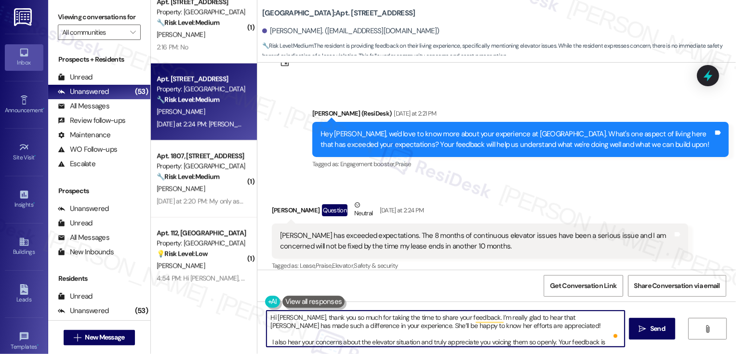
scroll to position [10, 0]
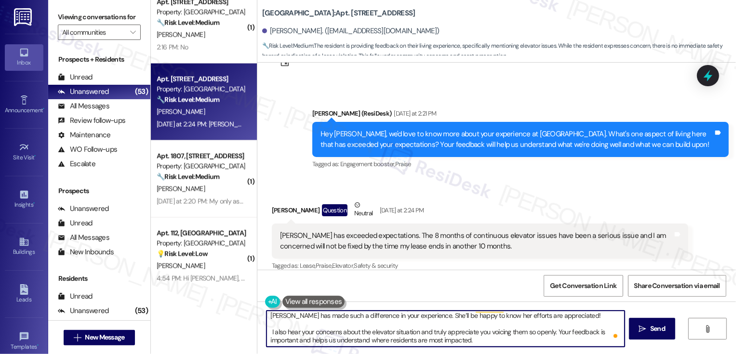
click at [490, 340] on textarea "Hi Alex, thank you so much for taking the time to share your feedback. I’m real…" at bounding box center [445, 329] width 358 height 36
click at [474, 340] on textarea "Hi Alex, thank you so much for taking the time to share your feedback. I’m real…" at bounding box center [445, 329] width 358 height 36
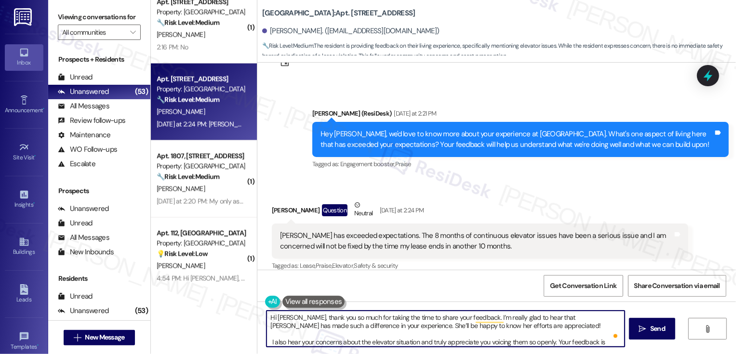
click at [267, 341] on textarea "Hi Alex, thank you so much for taking the time to share your feedback. I’m real…" at bounding box center [445, 329] width 358 height 36
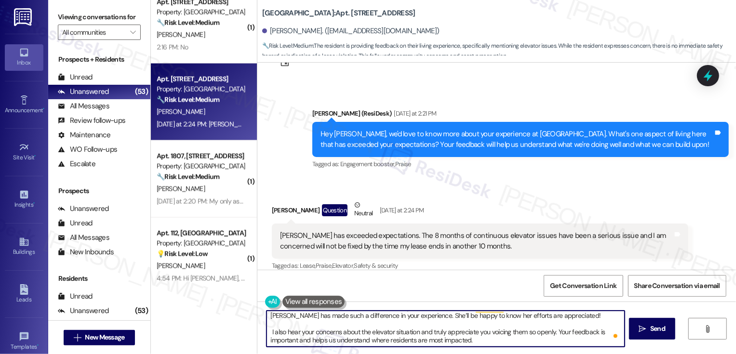
type textarea "Hi Alex, thank you so much for taking the time to share your feedback. I’m real…"
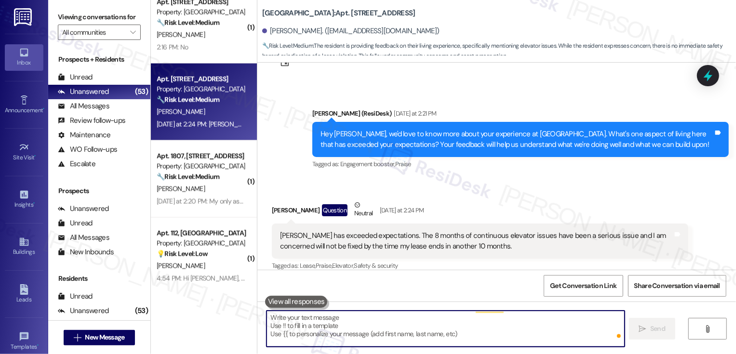
scroll to position [0, 0]
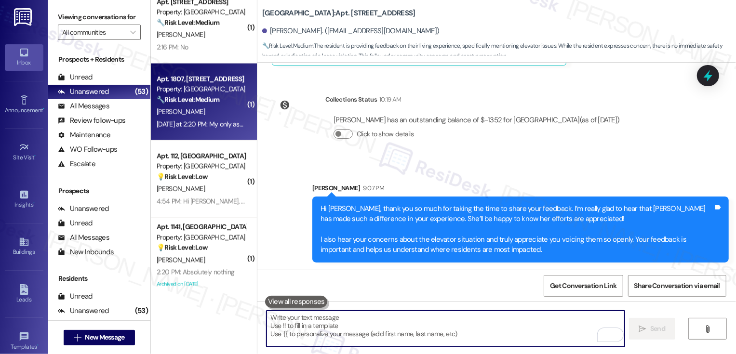
click at [207, 110] on div "[PERSON_NAME]" at bounding box center [201, 112] width 91 height 12
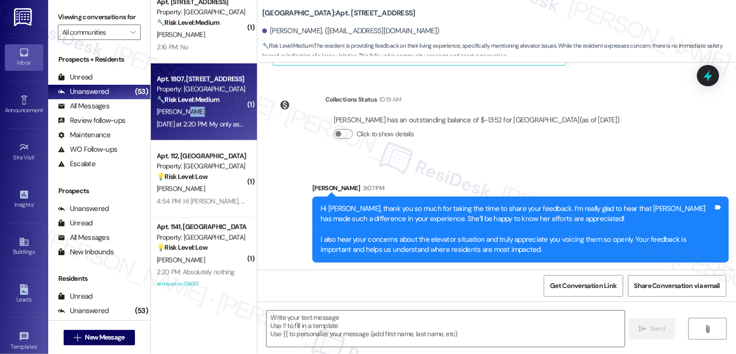
click at [207, 110] on div "[PERSON_NAME]" at bounding box center [201, 112] width 91 height 12
type textarea "Fetching suggested responses. Please feel free to read through the conversation…"
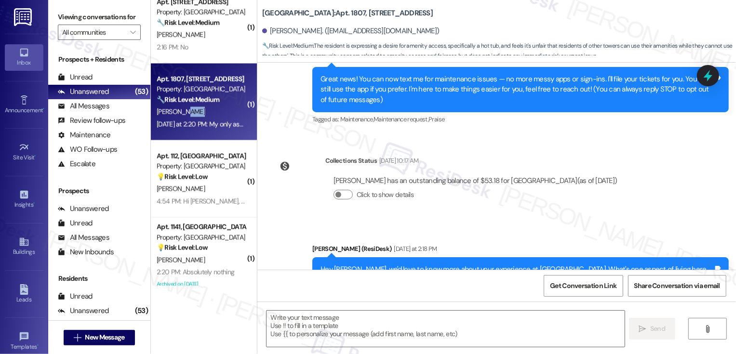
type textarea "Fetching suggested responses. Please feel free to read through the conversation…"
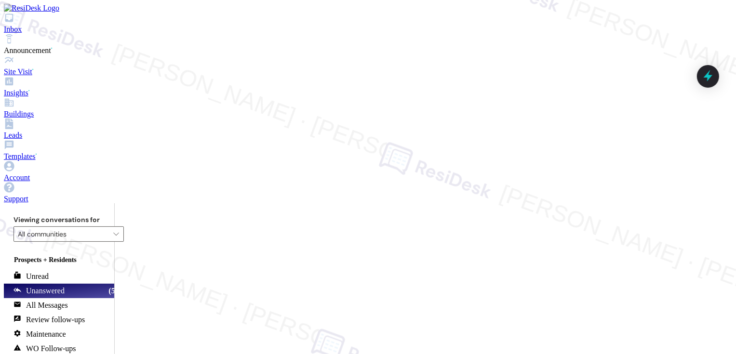
scroll to position [325, 0]
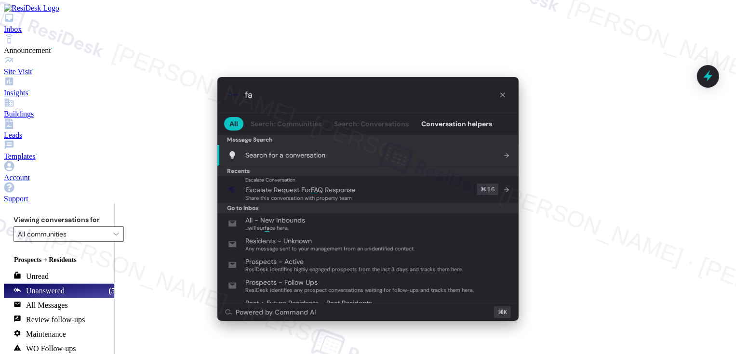
click at [645, 184] on div ".cls-1{fill:#0a055f;}.cls-2{fill:#0cc4c4;} resideskLogoBlueOrange fa All Search…" at bounding box center [368, 177] width 736 height 354
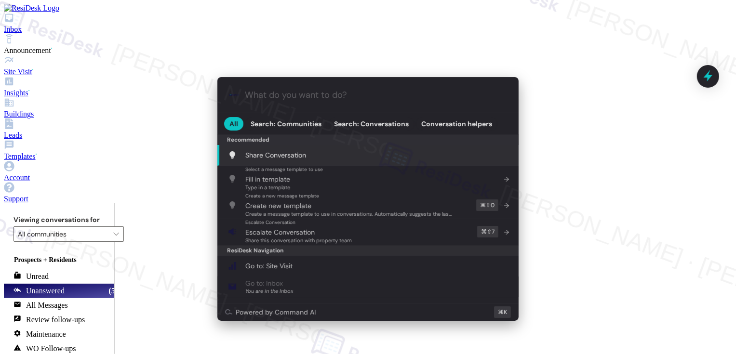
click at [645, 184] on div ".cls-1{fill:#0a055f;}.cls-2{fill:#0cc4c4;} resideskLogoBlueOrange All Search: C…" at bounding box center [368, 177] width 736 height 354
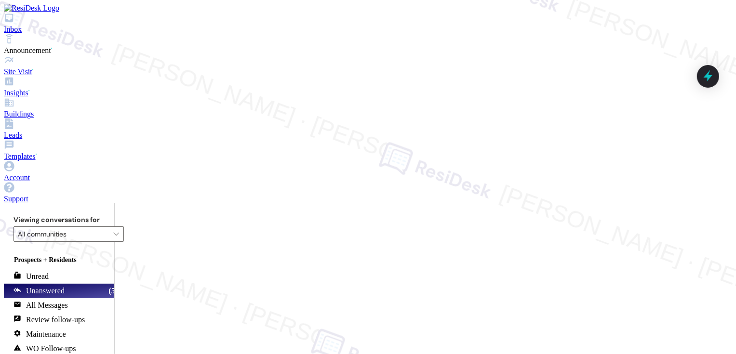
scroll to position [411, 0]
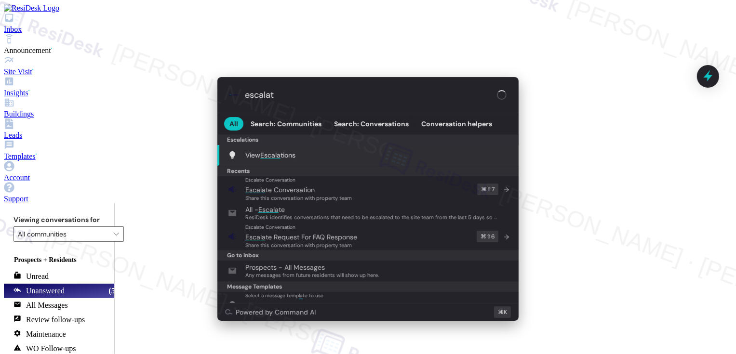
type input "escalate"
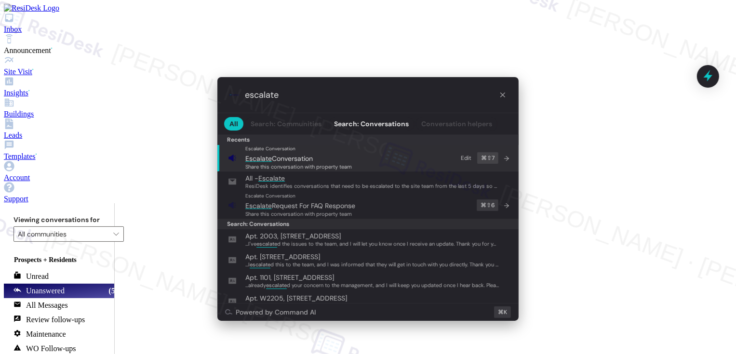
type input "escalate"
click at [287, 155] on span "Escalate Conversation" at bounding box center [278, 158] width 67 height 9
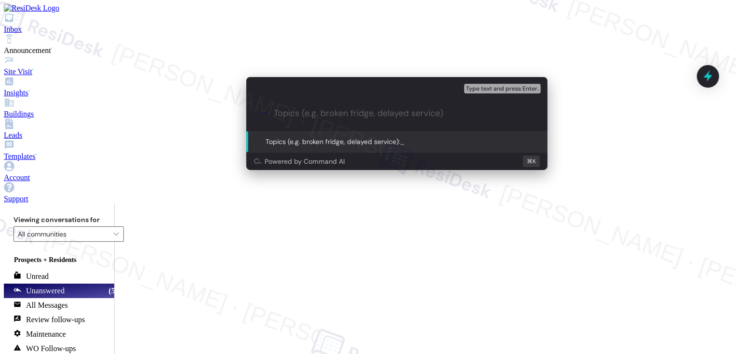
paste input "Hi [PERSON_NAME], thank you so much for taking the time to share your feedback.…"
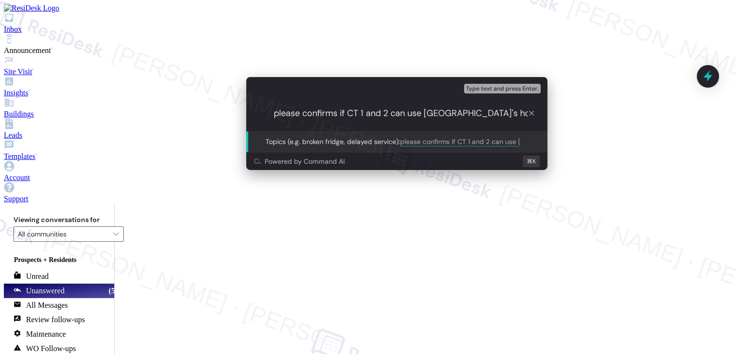
click at [324, 117] on div ".cls-1{fill:#0a055f;}.cls-2{fill:#0cc4c4;} resideskLogoBlueOrange please confir…" at bounding box center [396, 113] width 301 height 36
click at [333, 111] on input "please confirms if CT 1 and 2 can use [GEOGRAPHIC_DATA]'s hot tub" at bounding box center [401, 113] width 254 height 12
click at [334, 110] on input "please confirm if CT 1 and 2 can use [GEOGRAPHIC_DATA]'s hot tub" at bounding box center [401, 113] width 254 height 12
click at [396, 110] on input "please confirm if CT 1 and 2 can use [GEOGRAPHIC_DATA]'s hot tub" at bounding box center [401, 113] width 254 height 12
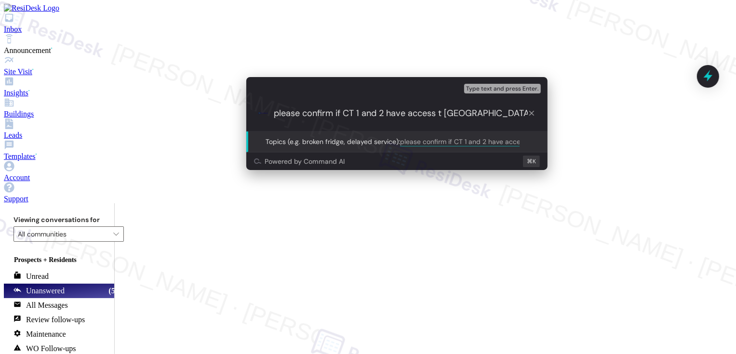
type input "please confirm if CT 1 and 2 have access to [GEOGRAPHIC_DATA]'s hot tub"
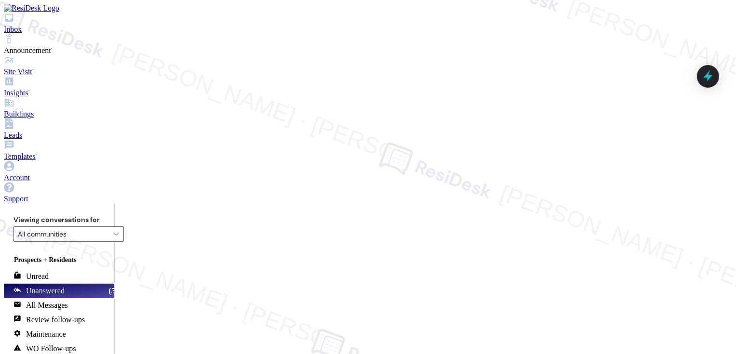
scroll to position [411, 0]
type textarea "Hi {{first_name}}, thanks for your question! The Resident Support Team and your…"
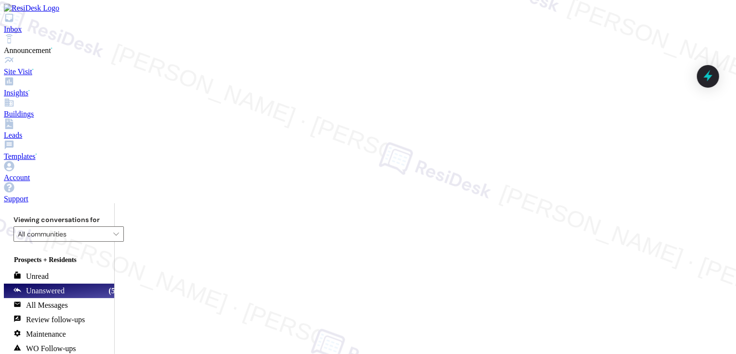
type textarea "Fetching suggested responses. Please feel free to read through the conversation…"
type textarea "Hi {{first_name}}, I understand your frustration. I'm"
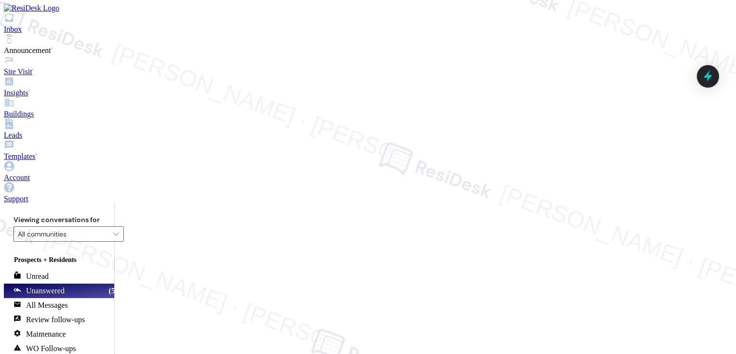
type textarea "Hey {{first_name}}! Thanks for the feedback. I'll pass along your suggestions a…"
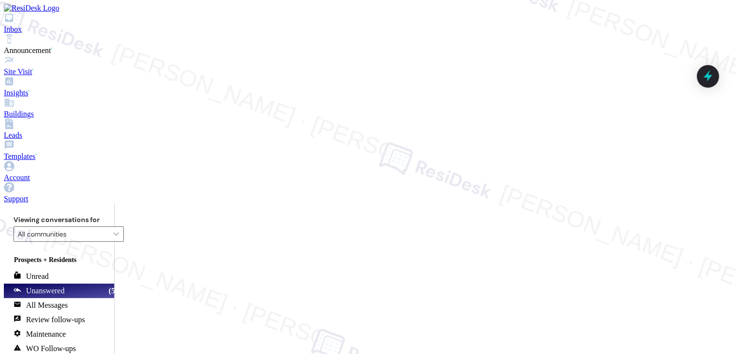
type textarea "Hi {{first_name}}! I understand your concern about the sun exposure. Let me loo…"
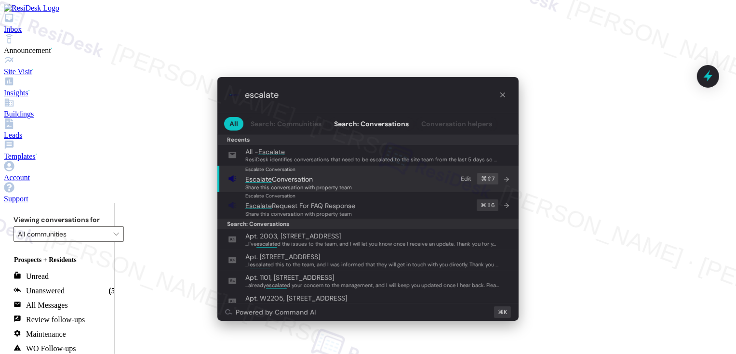
type input "escalate"
click at [337, 178] on span "Escalate Conversation" at bounding box center [298, 179] width 106 height 11
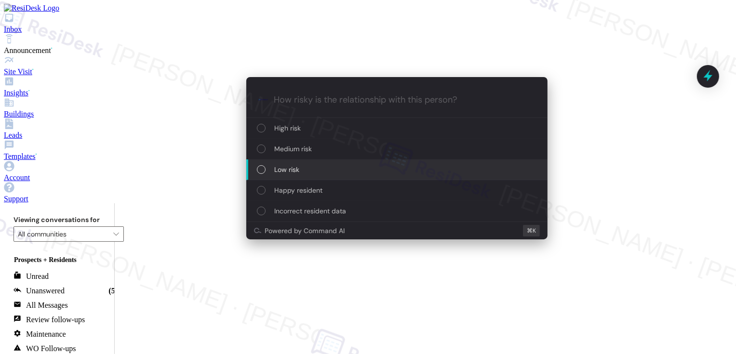
click at [300, 167] on div "Low risk" at bounding box center [398, 169] width 282 height 11
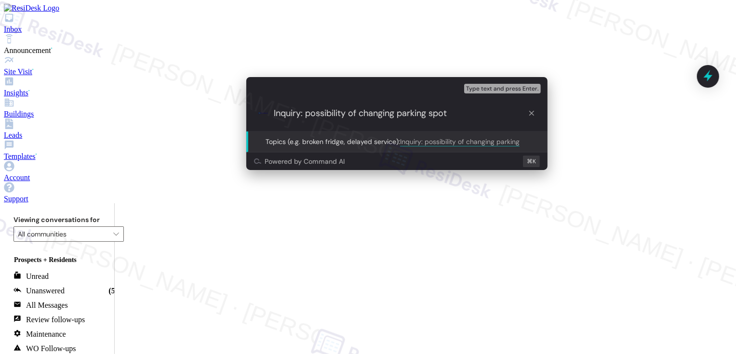
type input "Inquiry: possibility of changing parking spots"
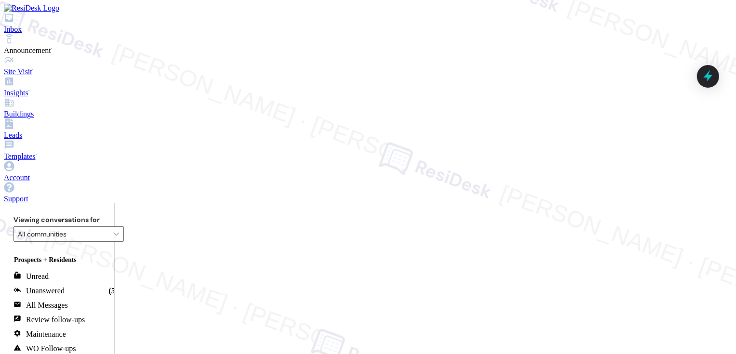
scroll to position [715, 0]
click at [120, 284] on div "Unanswered (53)" at bounding box center [64, 291] width 120 height 14
type textarea "Hi {{first_name}}! I'm happy to look into changing your parking spot. [GEOGRAPH…"
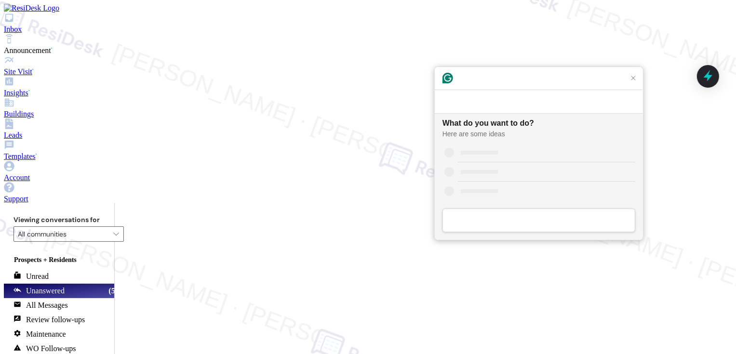
scroll to position [0, 0]
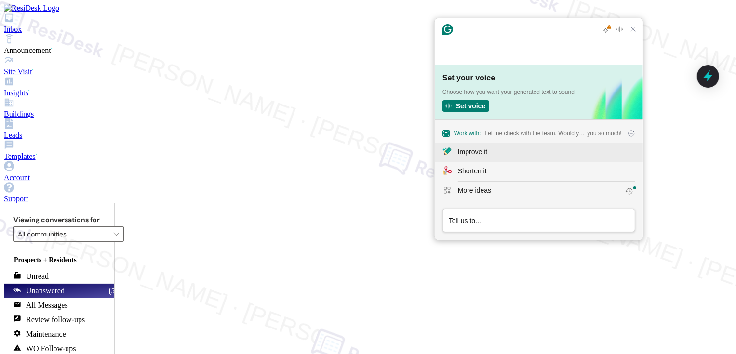
click at [481, 153] on div "Improve it" at bounding box center [472, 152] width 29 height 10
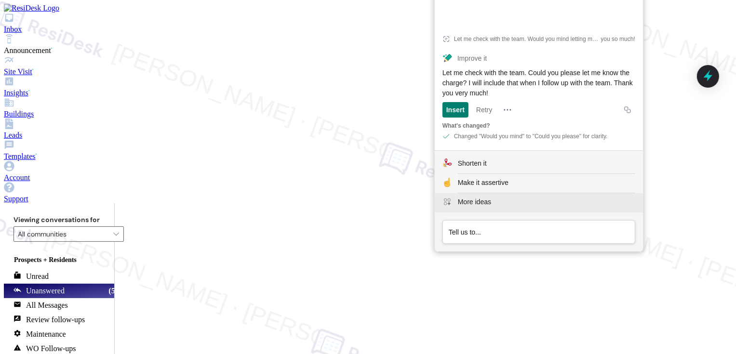
click at [474, 204] on div "More ideas" at bounding box center [474, 202] width 33 height 10
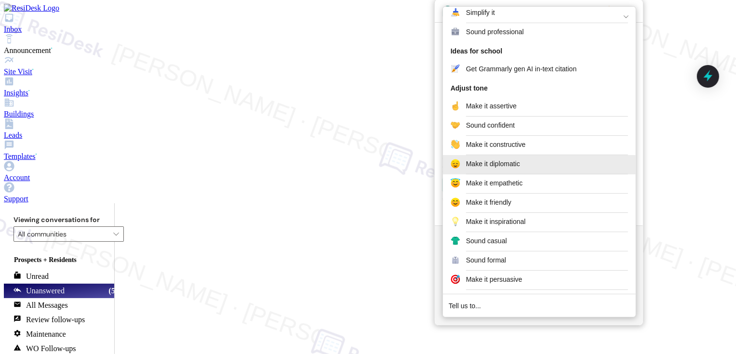
scroll to position [120, 0]
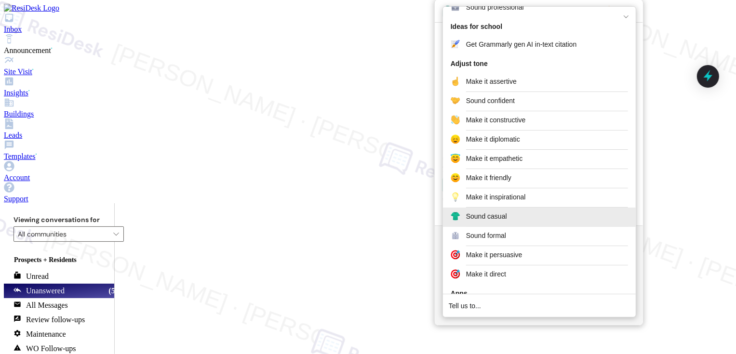
click at [477, 213] on div "Sound casual" at bounding box center [486, 217] width 41 height 10
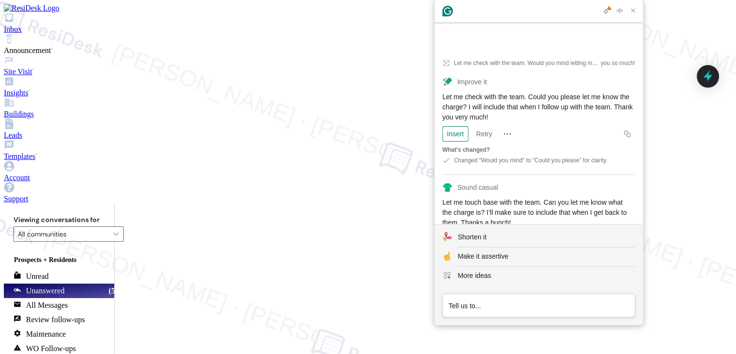
scroll to position [7, 0]
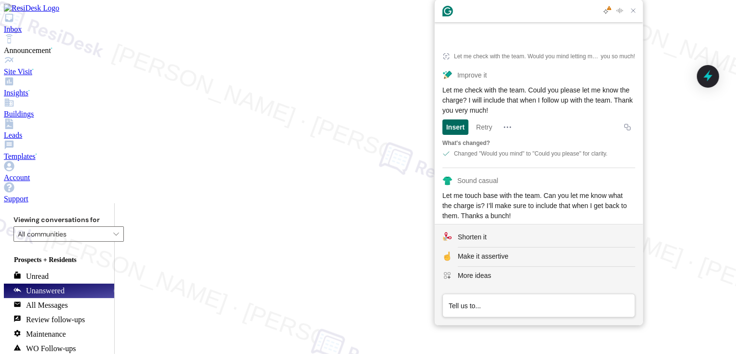
click at [452, 119] on div "Insert" at bounding box center [455, 126] width 18 height 15
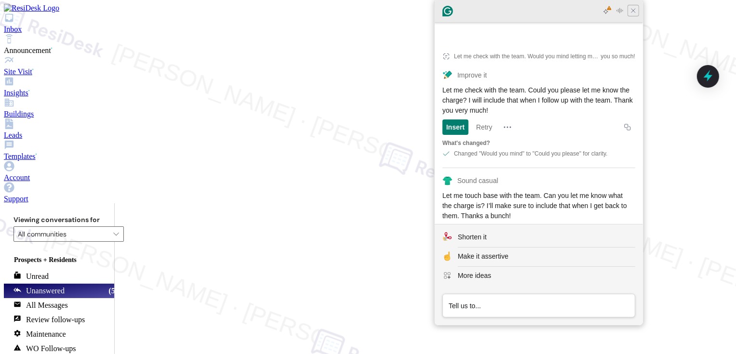
type textarea "Let me check with the team. Could you please let me know the charge? I will inc…"
click at [634, 12] on icon "Close Grammarly Assistant" at bounding box center [633, 11] width 8 height 8
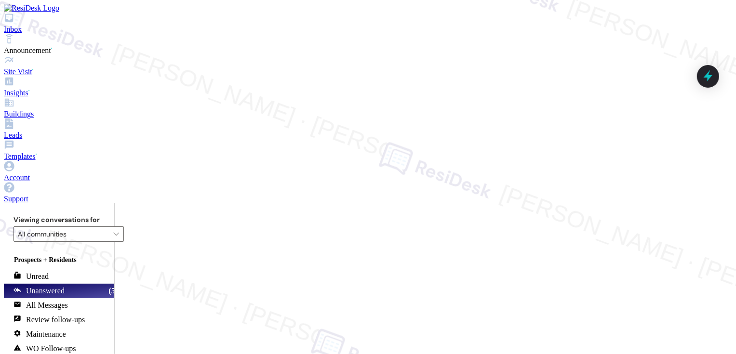
type textarea "Fetching suggested responses. Please feel free to read through the conversation…"
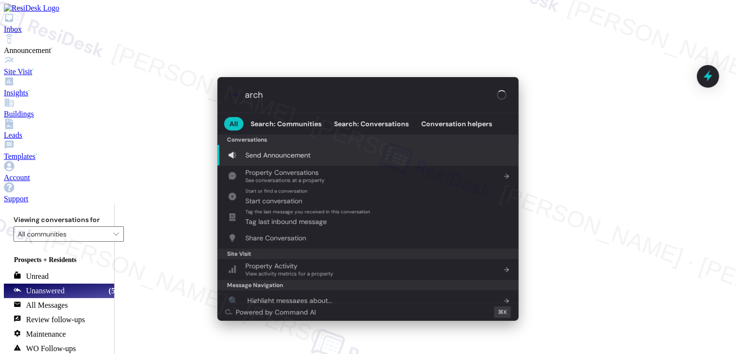
type input "archi"
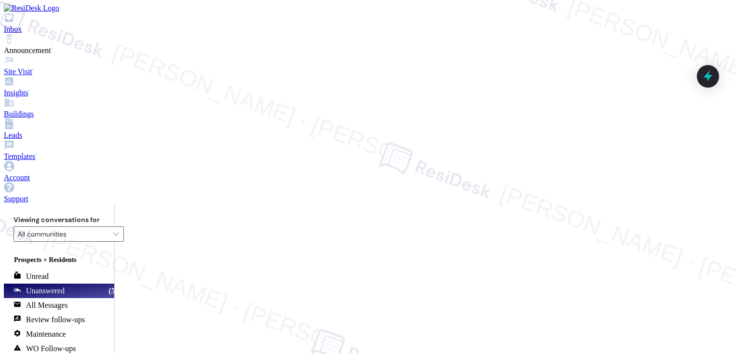
scroll to position [1100, 0]
